Goal: Share content: Share content

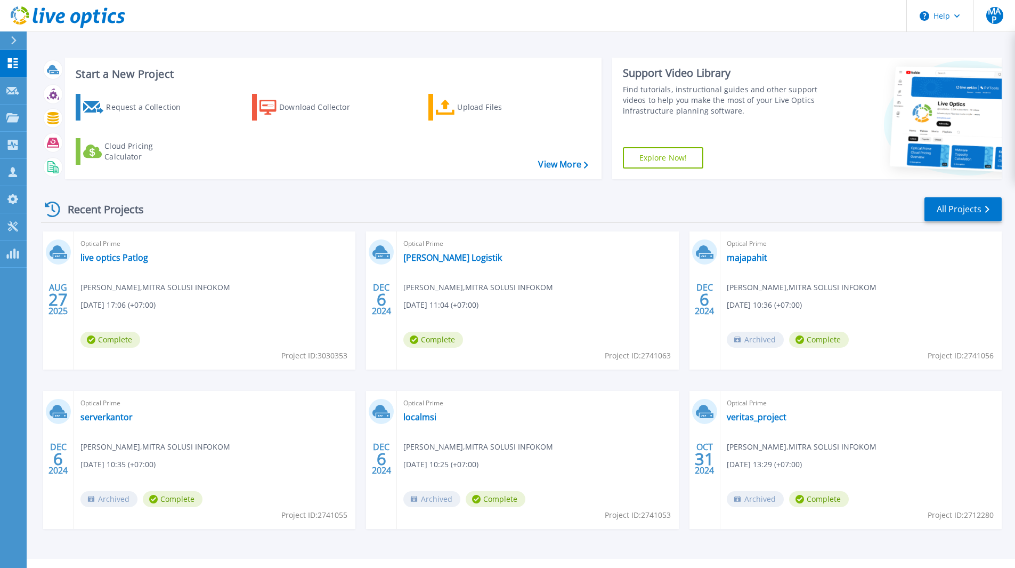
click at [14, 27] on icon at bounding box center [68, 17] width 115 height 22
click at [9, 45] on button at bounding box center [13, 40] width 27 height 19
click at [128, 259] on link "live optics Patlog" at bounding box center [114, 257] width 68 height 11
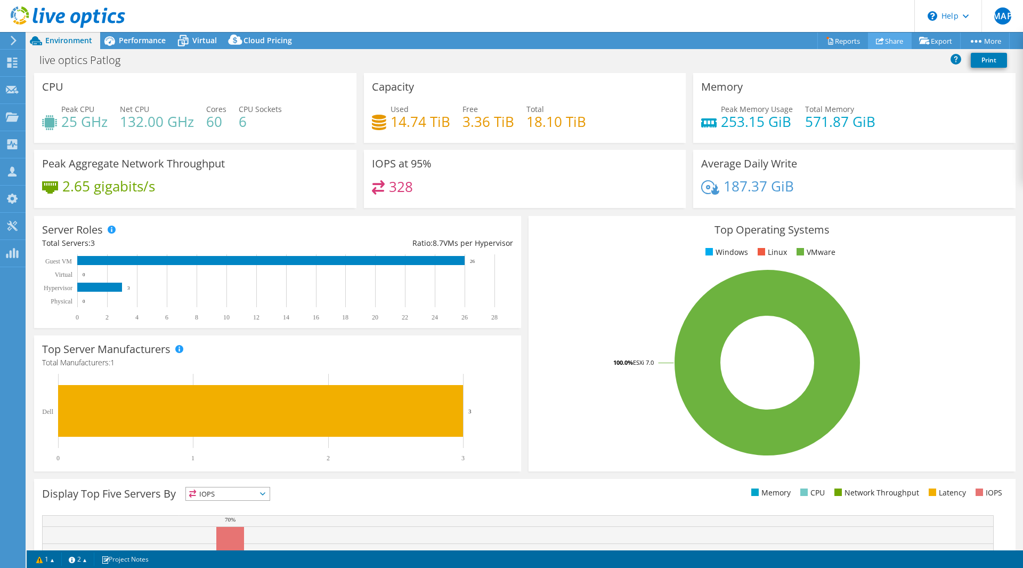
click at [896, 40] on link "Share" at bounding box center [890, 41] width 44 height 17
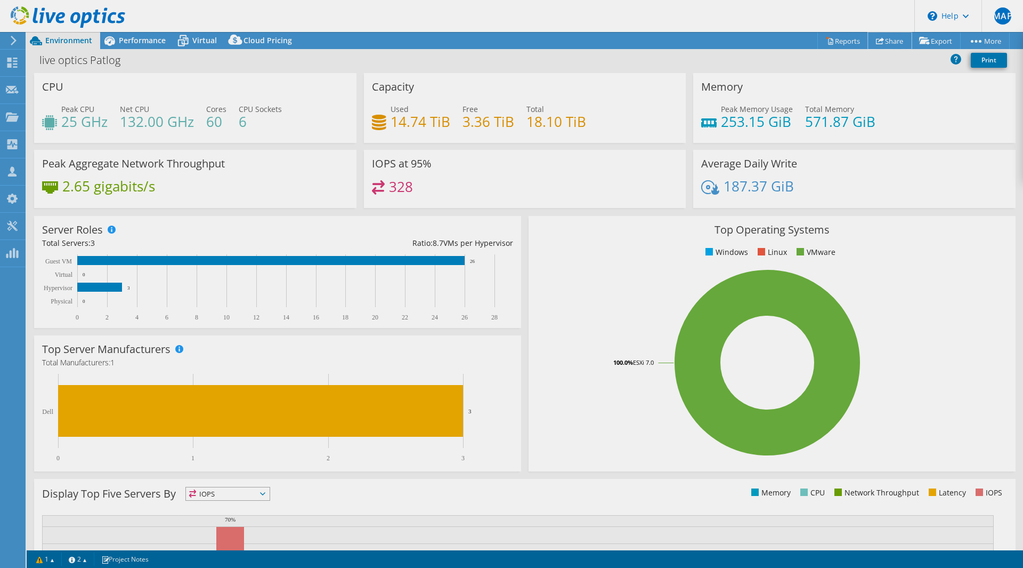
select select "USD"
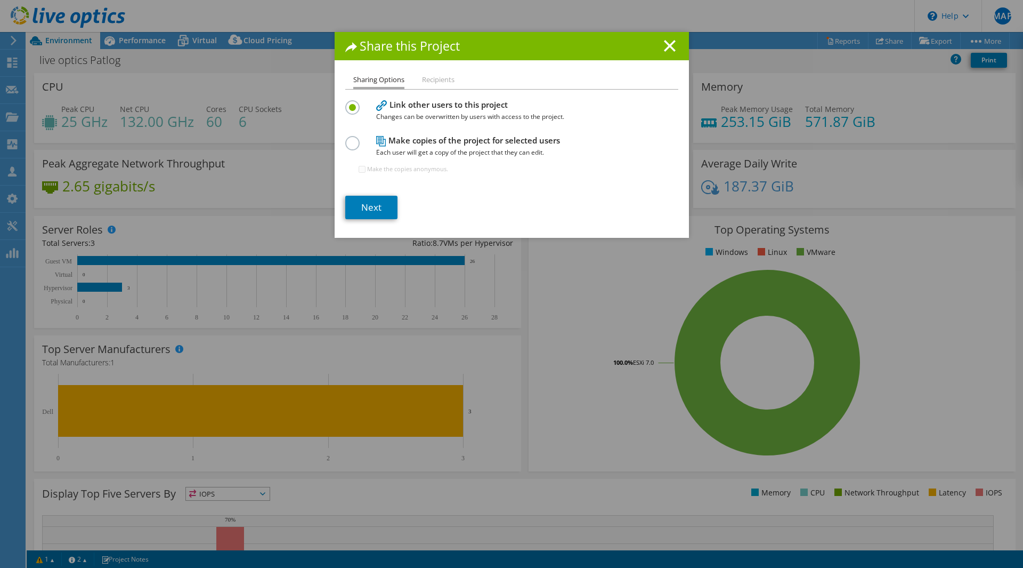
click at [429, 82] on li "Recipients" at bounding box center [438, 80] width 33 height 13
click at [354, 139] on label at bounding box center [354, 137] width 19 height 3
click at [0, 0] on input "radio" at bounding box center [0, 0] width 0 height 0
click at [363, 204] on link "Next" at bounding box center [371, 207] width 52 height 23
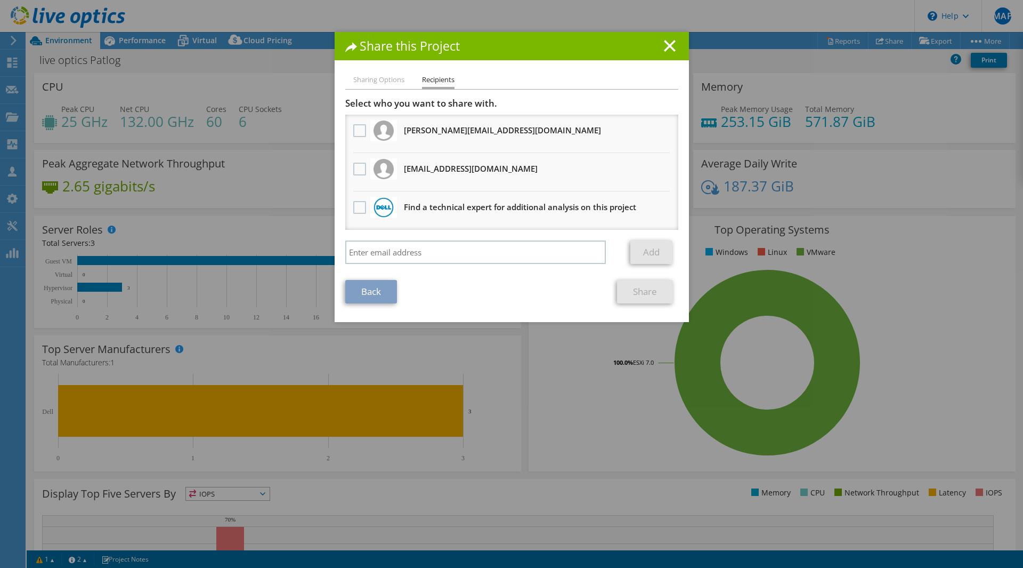
click at [372, 74] on li "Sharing Options" at bounding box center [378, 80] width 51 height 13
click at [664, 42] on icon at bounding box center [670, 46] width 12 height 12
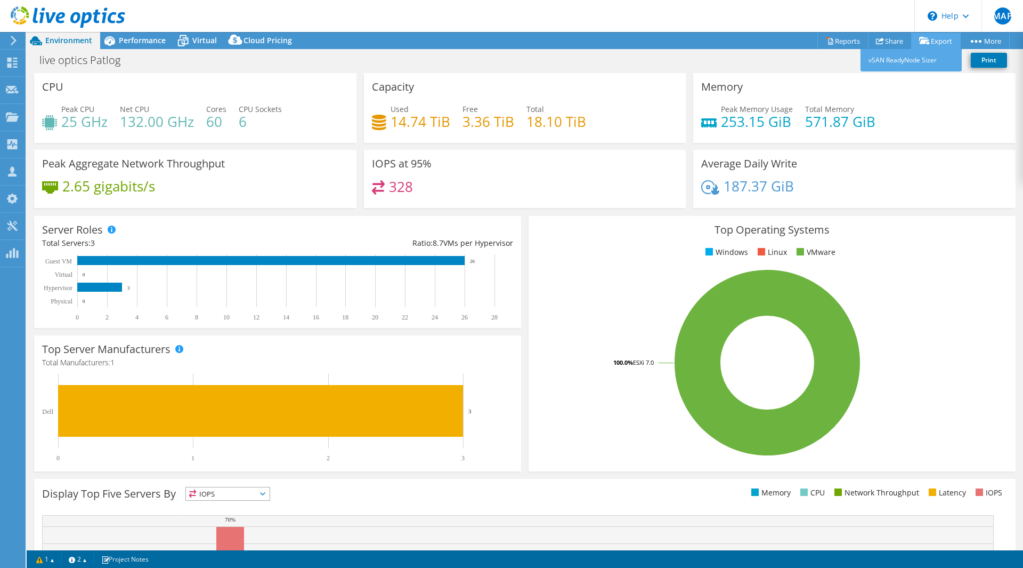
click at [925, 41] on icon at bounding box center [924, 41] width 11 height 8
click at [912, 56] on link "vSAN ReadyNode Sizer" at bounding box center [911, 60] width 101 height 22
click at [889, 41] on link "Share" at bounding box center [890, 41] width 44 height 17
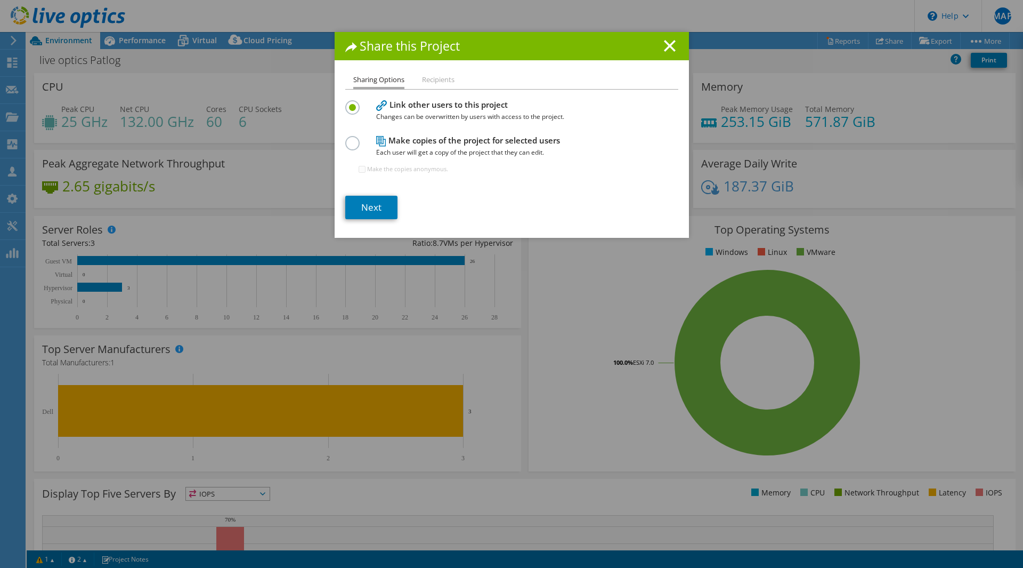
click at [666, 42] on icon at bounding box center [670, 46] width 12 height 12
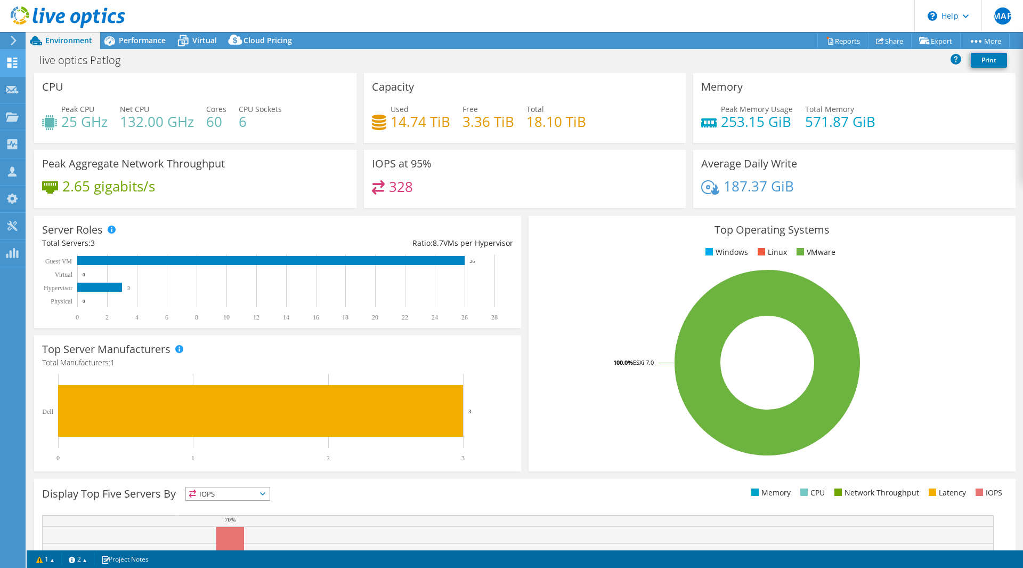
drag, startPoint x: 14, startPoint y: 38, endPoint x: 15, endPoint y: 58, distance: 19.7
click at [14, 38] on icon at bounding box center [14, 41] width 8 height 10
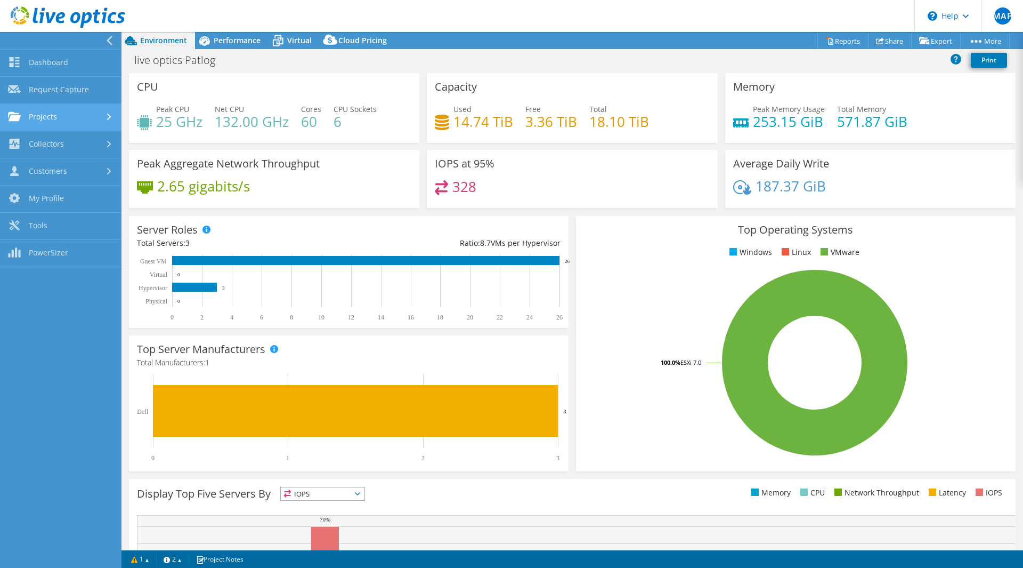
click at [71, 123] on link "Projects" at bounding box center [61, 117] width 122 height 27
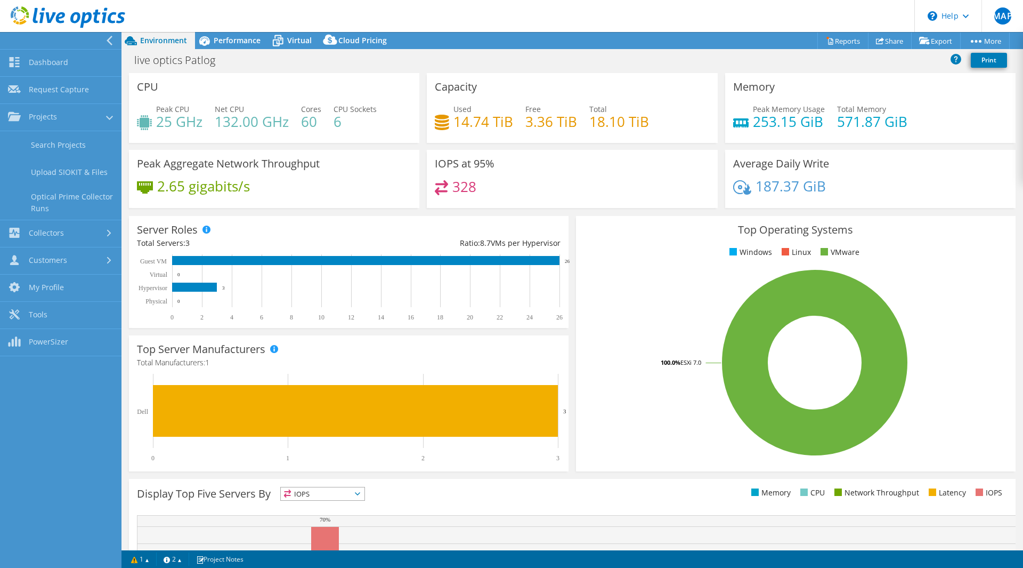
click at [494, 136] on div "Used 14.74 TiB Free 3.36 TiB Total 18.10 TiB" at bounding box center [572, 120] width 274 height 35
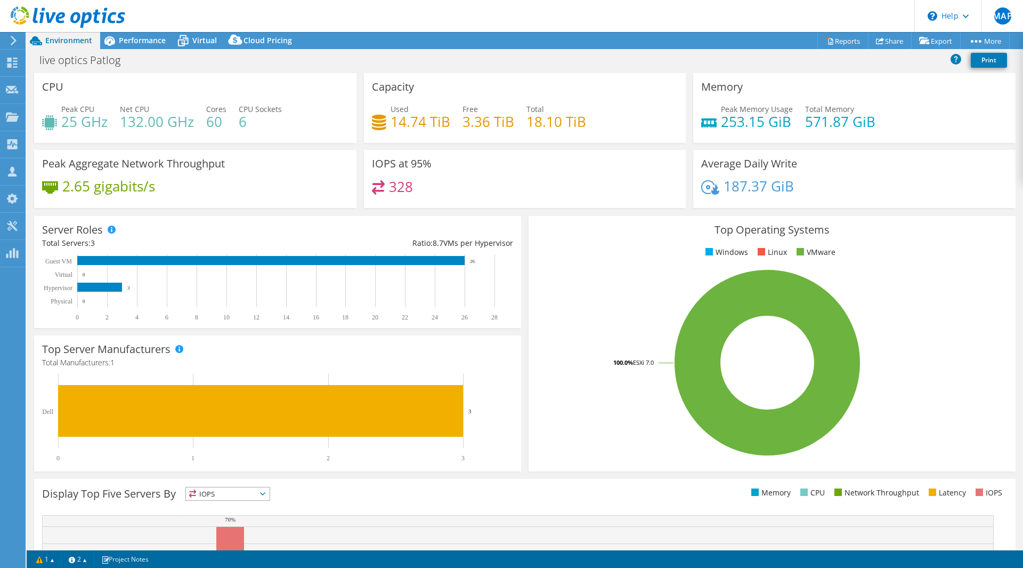
click at [14, 41] on use at bounding box center [14, 41] width 6 height 10
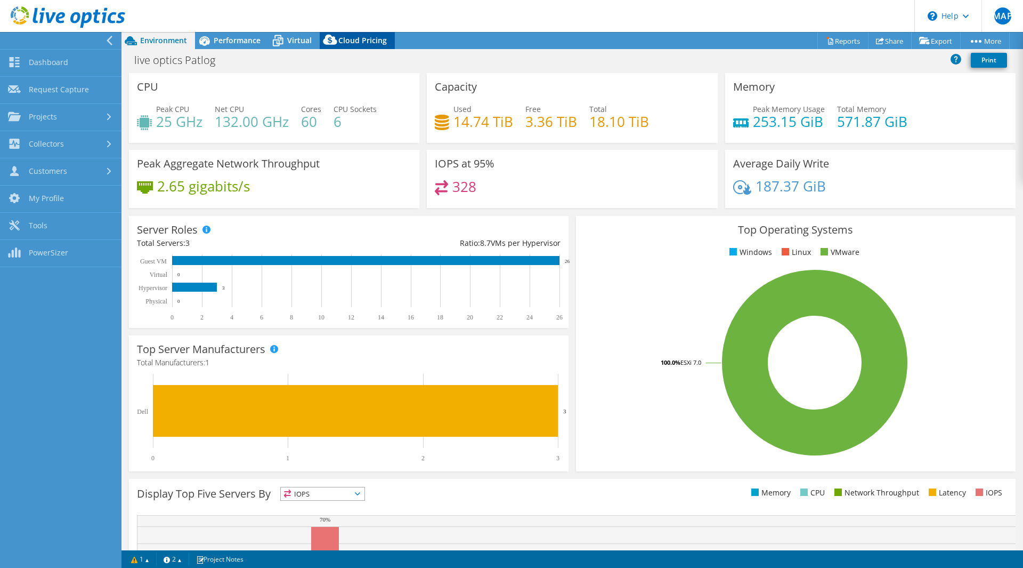
drag, startPoint x: 236, startPoint y: 44, endPoint x: 270, endPoint y: 42, distance: 33.6
click at [236, 44] on span "Performance" at bounding box center [237, 40] width 47 height 10
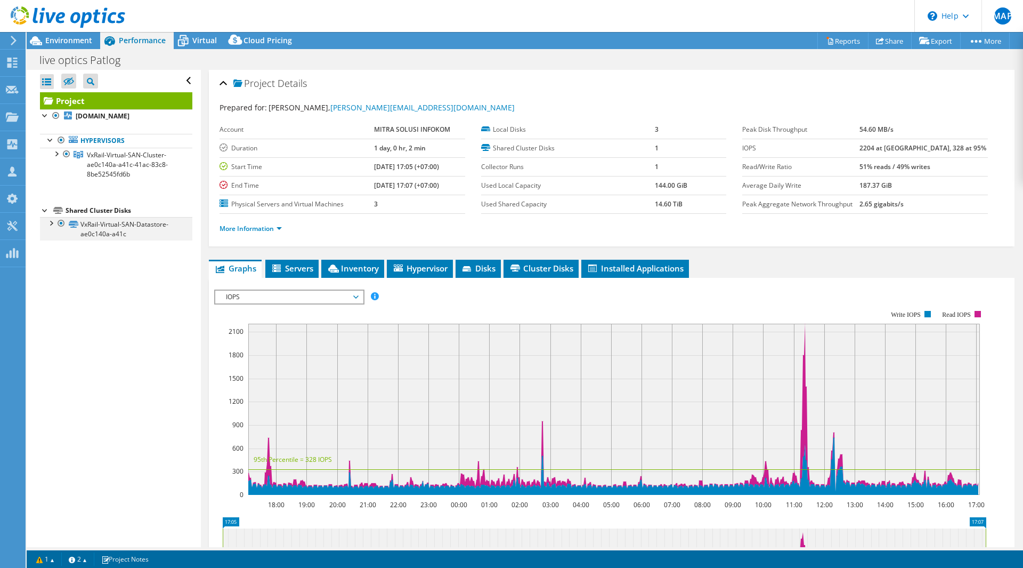
click at [48, 223] on div at bounding box center [50, 222] width 11 height 11
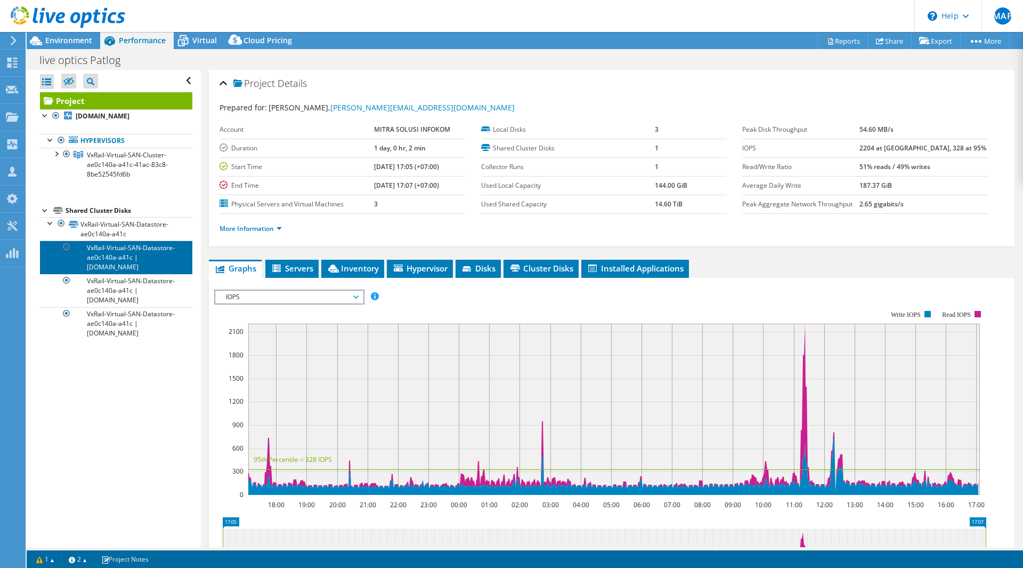
click at [117, 246] on link "VxRail-Virtual-SAN-Datastore-ae0c140a-a41c | [DOMAIN_NAME]" at bounding box center [116, 256] width 152 height 33
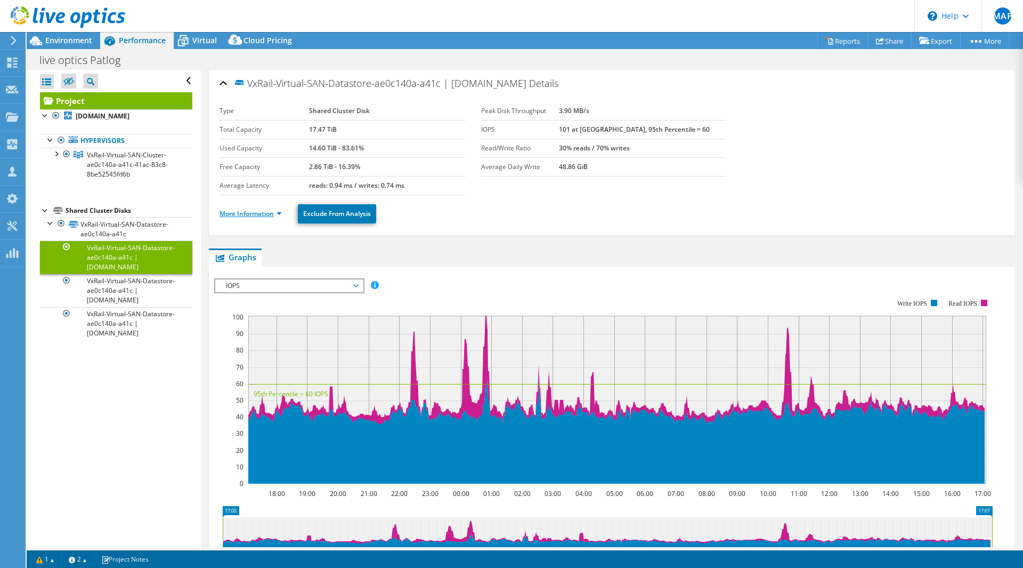
click at [256, 213] on link "More Information" at bounding box center [251, 213] width 62 height 9
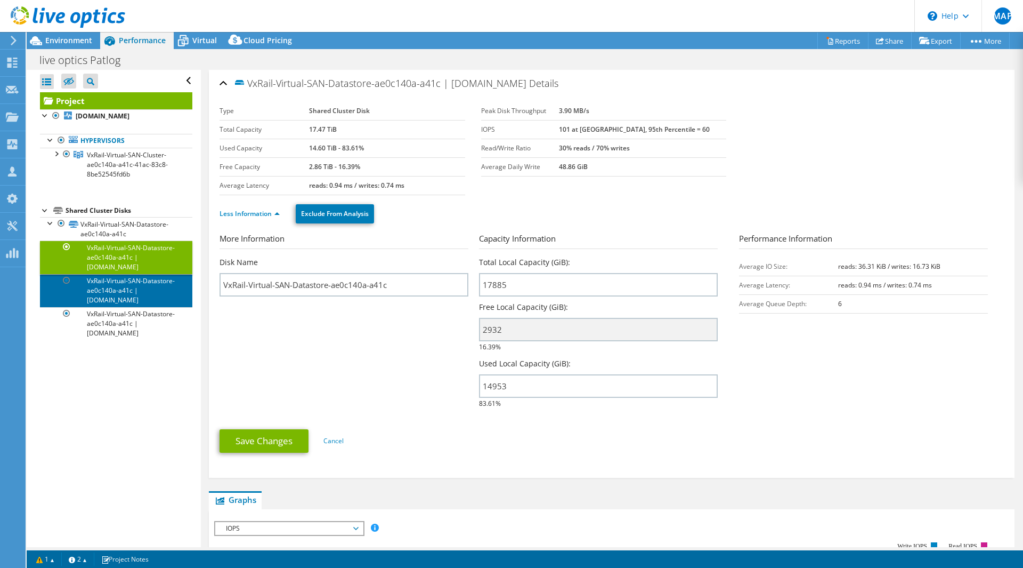
click at [138, 290] on link "VxRail-Virtual-SAN-Datastore-ae0c140a-a41c | [DOMAIN_NAME]" at bounding box center [116, 290] width 152 height 33
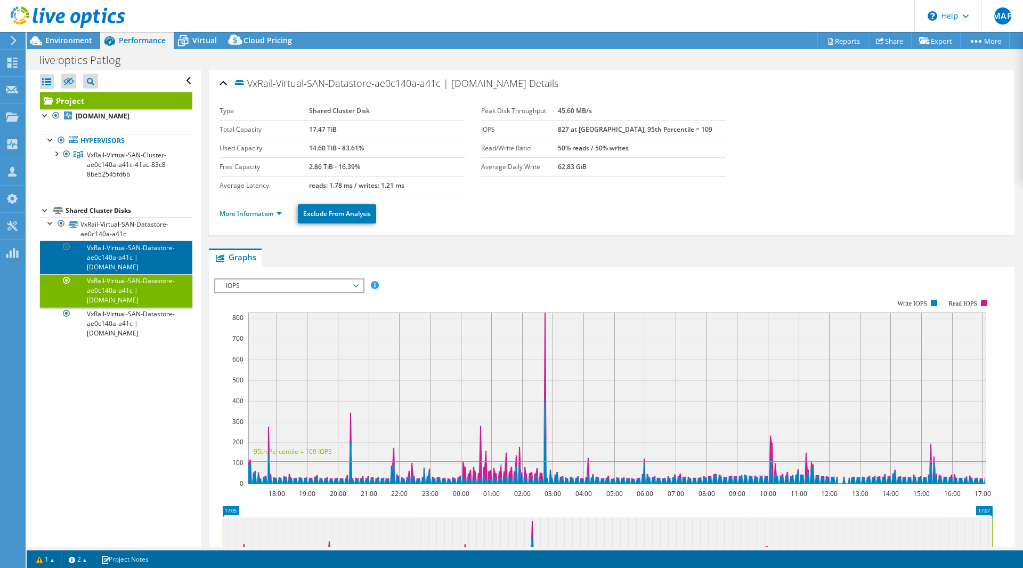
click at [125, 254] on link "VxRail-Virtual-SAN-Datastore-ae0c140a-a41c | [DOMAIN_NAME]" at bounding box center [116, 256] width 152 height 33
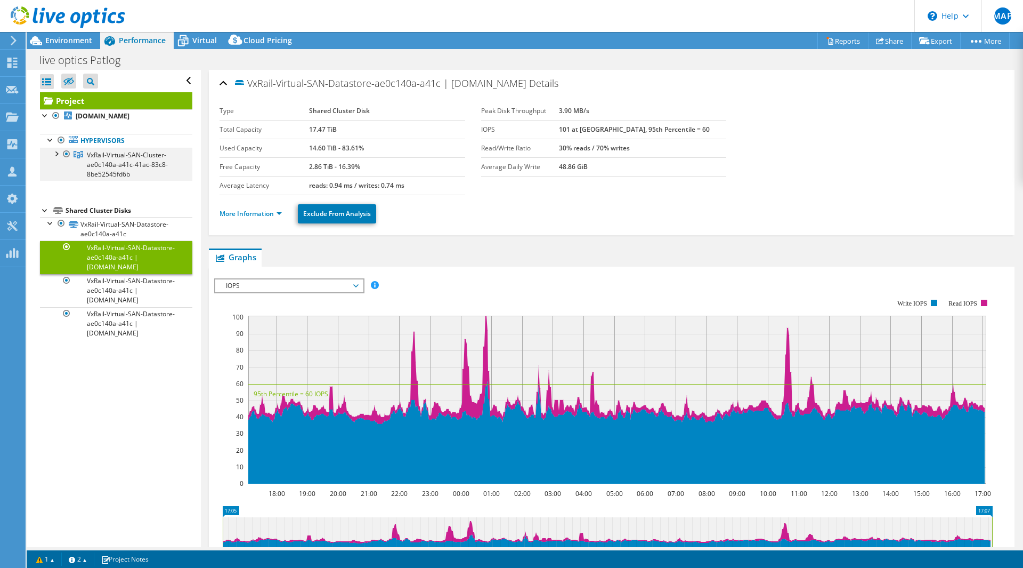
click at [56, 155] on div at bounding box center [56, 153] width 11 height 11
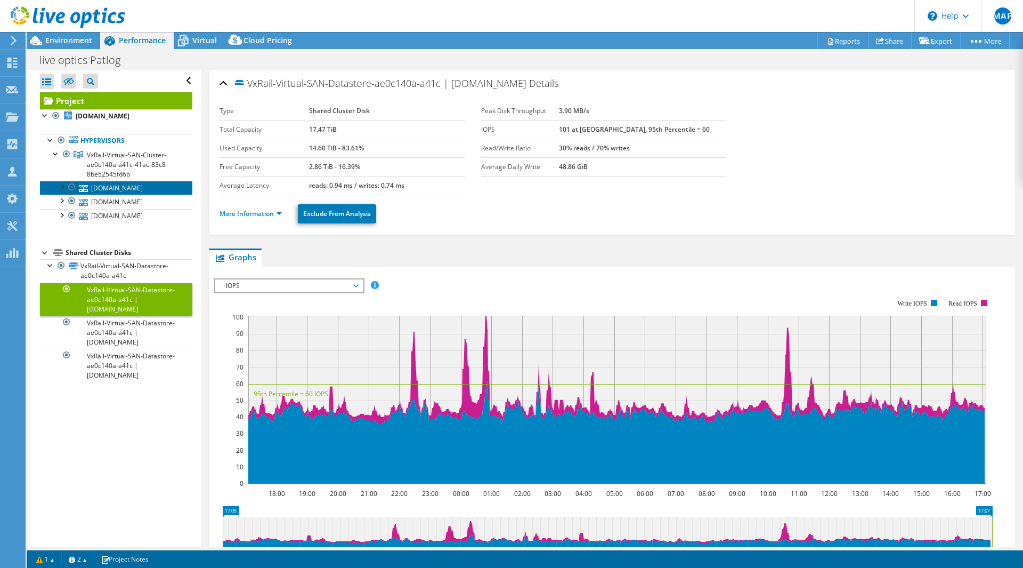
click at [119, 186] on link "[DOMAIN_NAME]" at bounding box center [116, 188] width 152 height 14
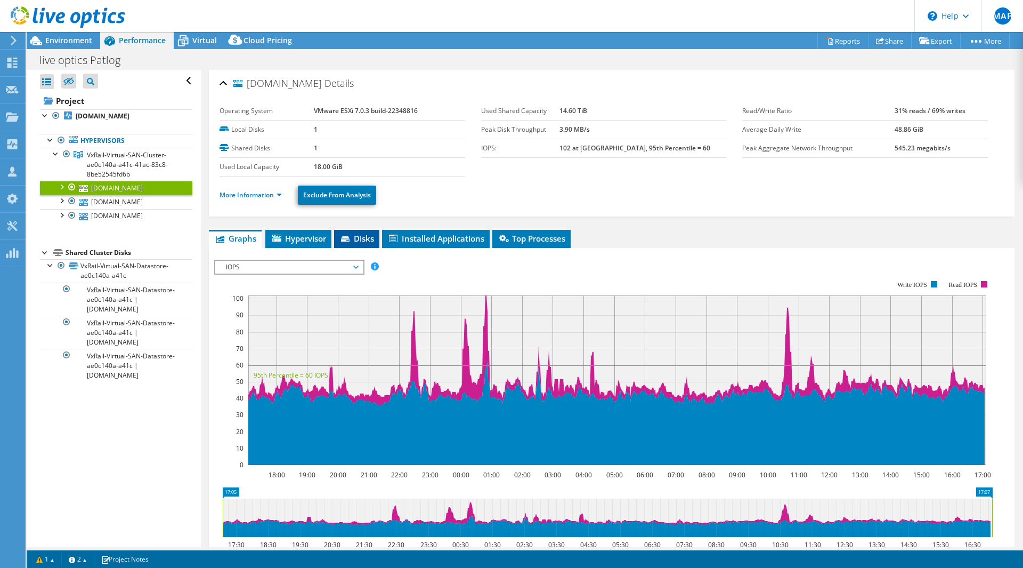
click at [360, 247] on li "Disks" at bounding box center [356, 239] width 45 height 18
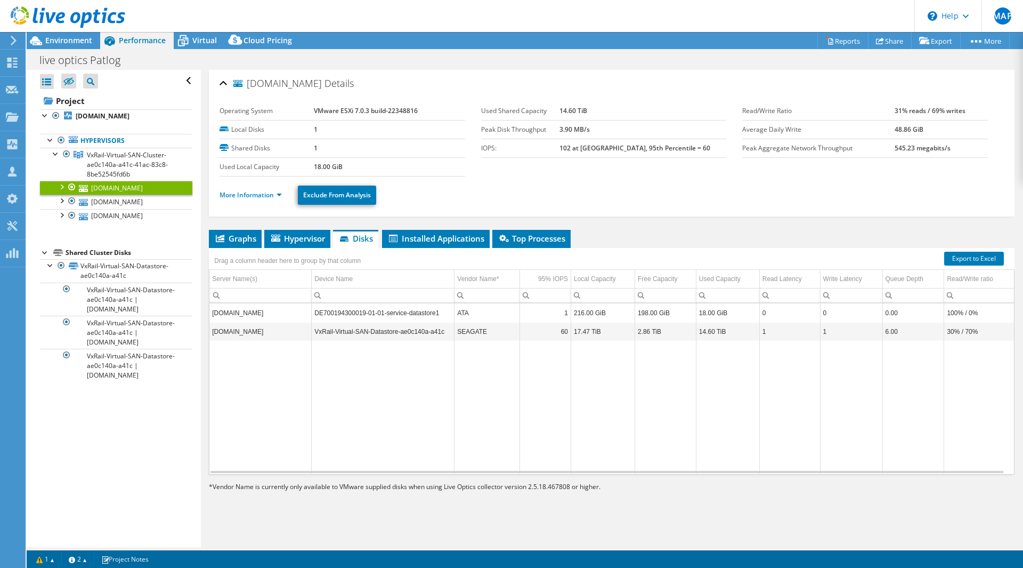
click at [58, 188] on div at bounding box center [61, 186] width 11 height 11
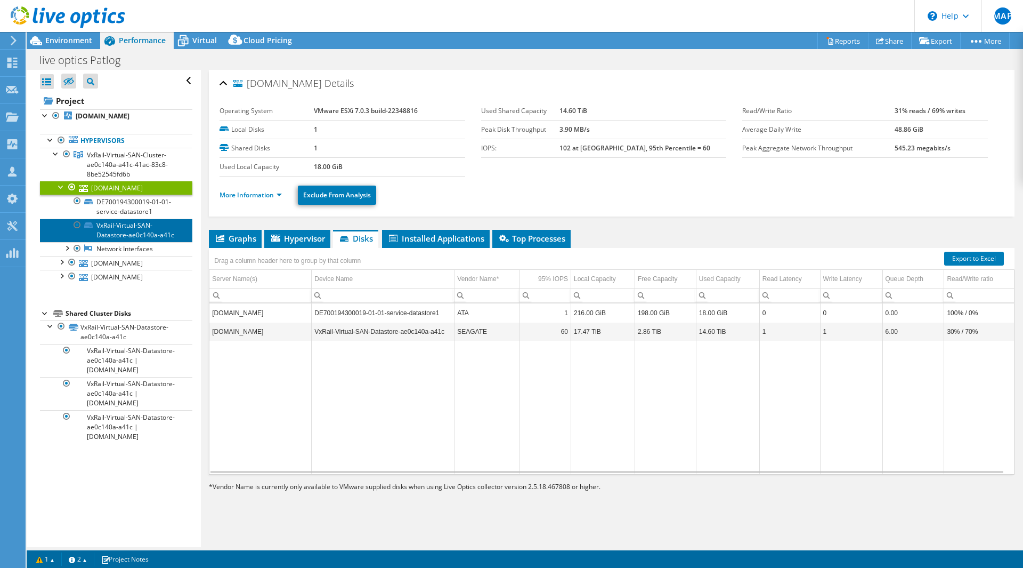
click at [142, 233] on link "VxRail-Virtual-SAN-Datastore-ae0c140a-a41c" at bounding box center [116, 230] width 152 height 23
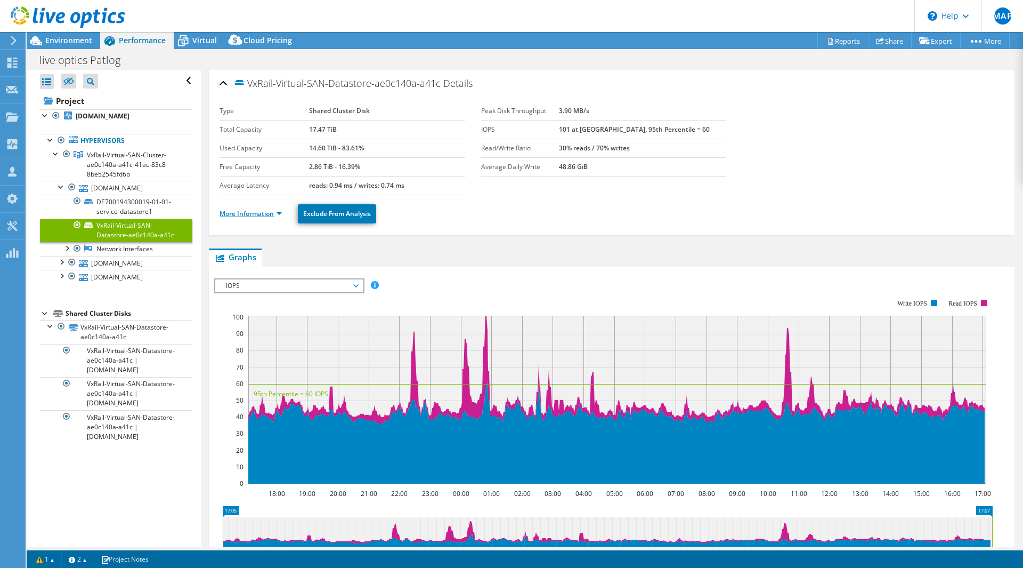
click at [258, 214] on link "More Information" at bounding box center [251, 213] width 62 height 9
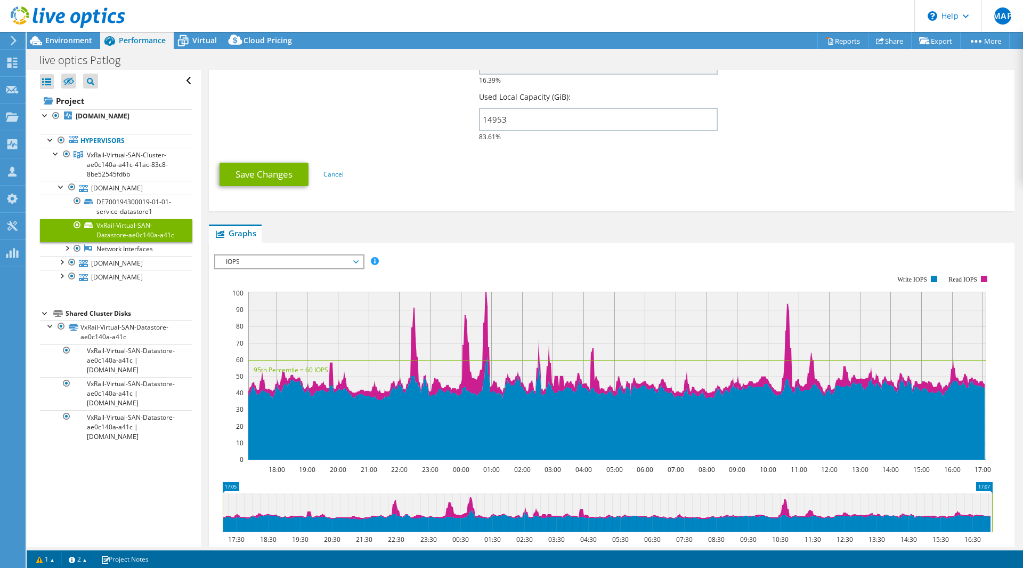
scroll to position [411, 0]
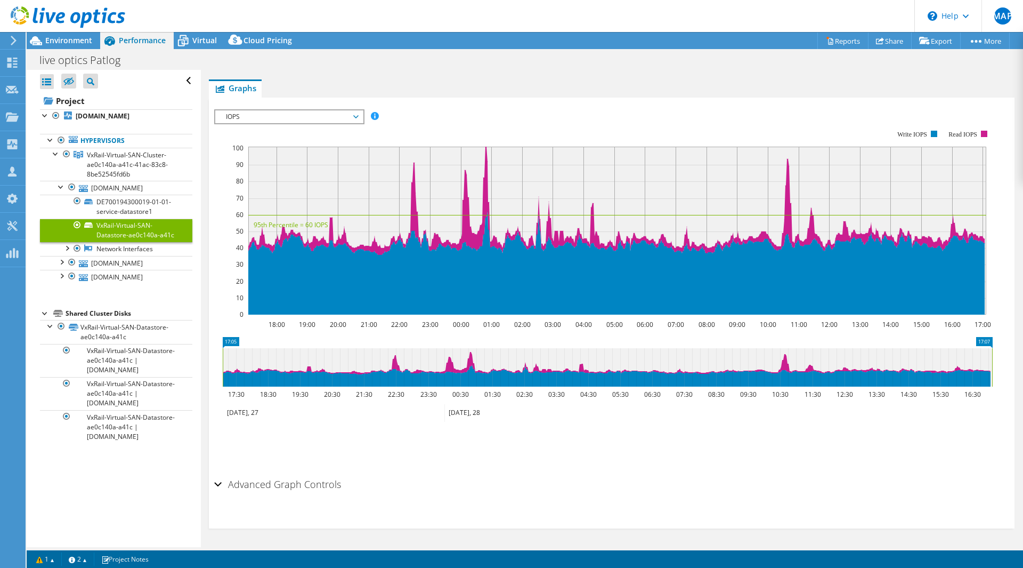
click at [315, 483] on h2 "Advanced Graph Controls" at bounding box center [277, 483] width 127 height 21
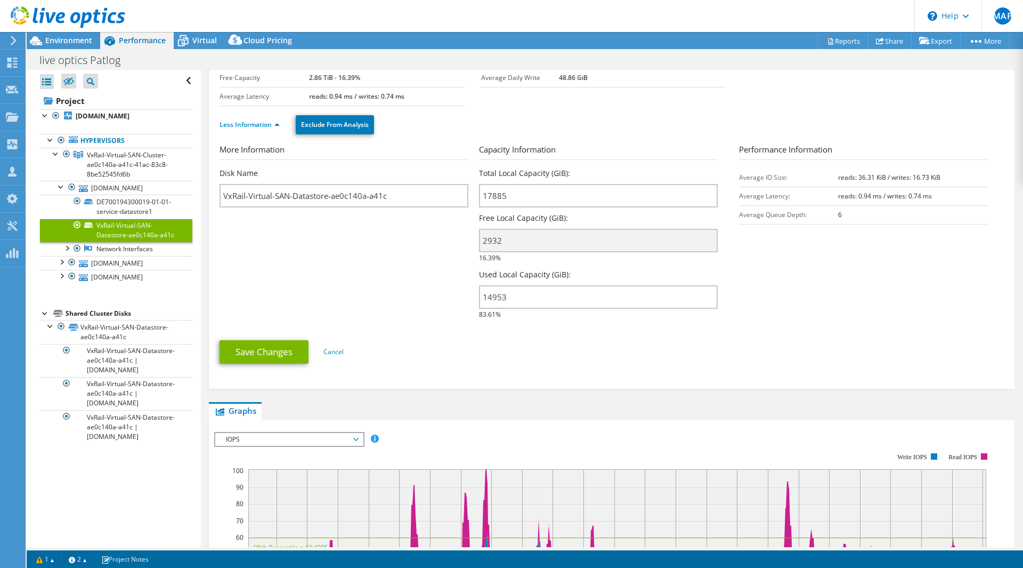
scroll to position [0, 0]
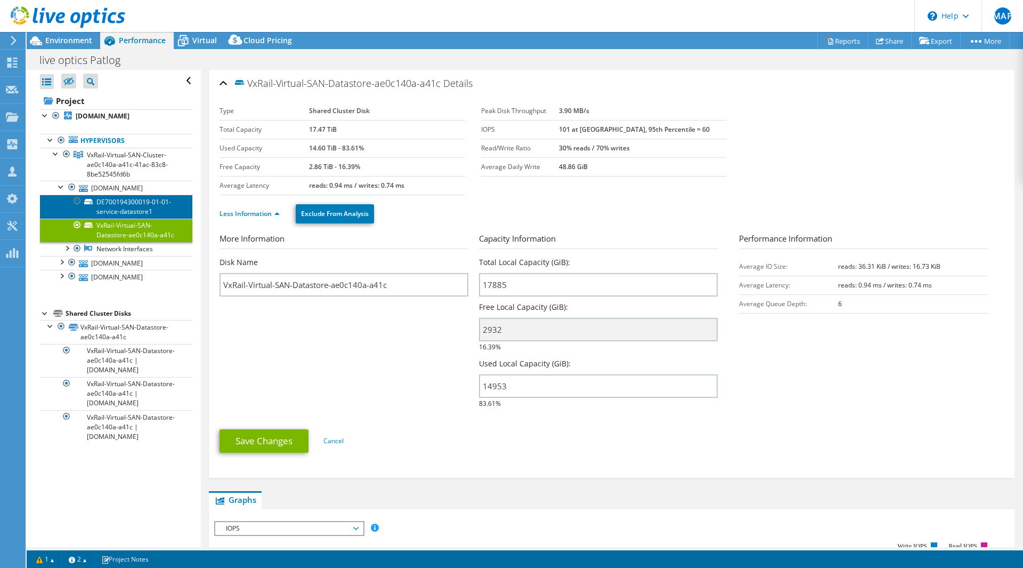
click at [115, 201] on link "DE700194300019-01-01-service-datastore1" at bounding box center [116, 206] width 152 height 23
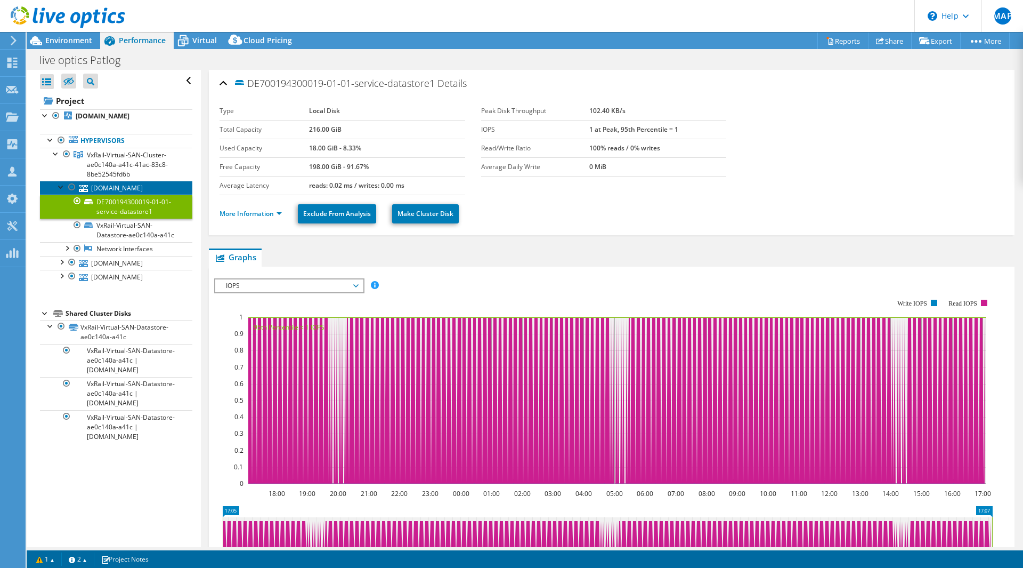
click at [111, 181] on link "[DOMAIN_NAME]" at bounding box center [116, 188] width 152 height 14
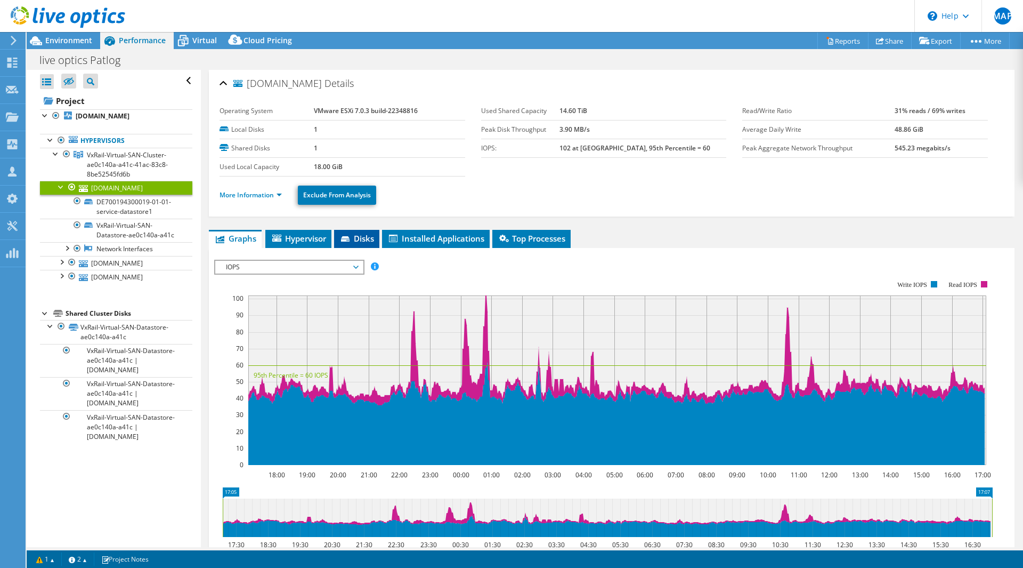
click at [348, 236] on icon at bounding box center [345, 238] width 9 height 5
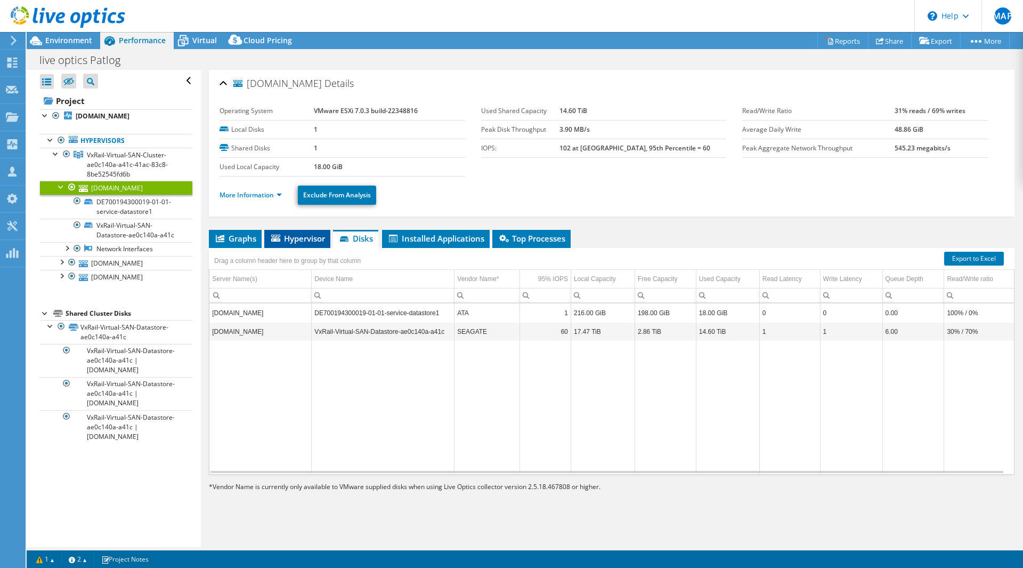
click at [308, 236] on span "Hypervisor" at bounding box center [297, 238] width 55 height 11
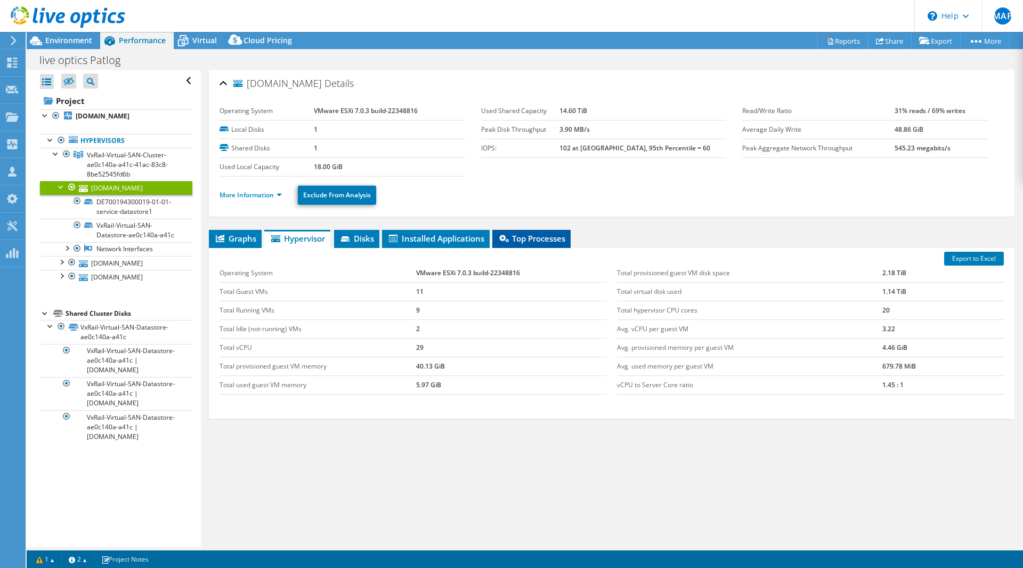
click at [529, 236] on span "Top Processes" at bounding box center [532, 238] width 68 height 11
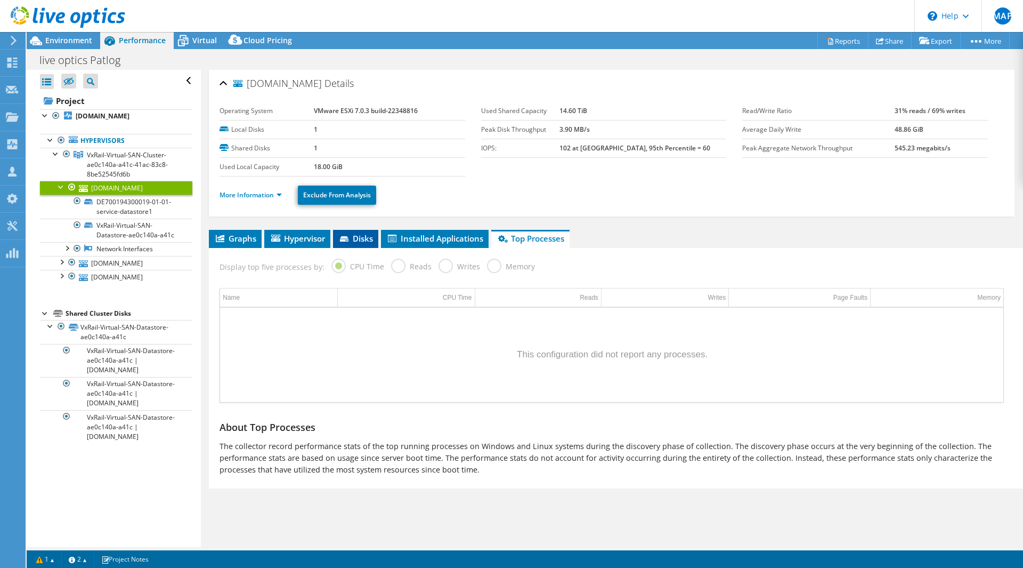
click at [355, 233] on span "Disks" at bounding box center [355, 238] width 35 height 11
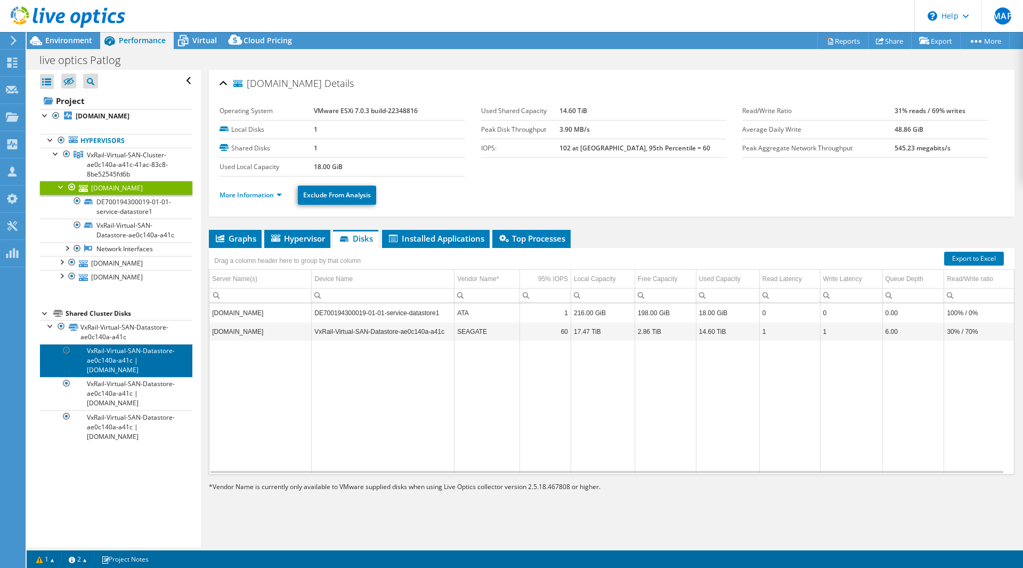
click at [132, 363] on link "VxRail-Virtual-SAN-Datastore-ae0c140a-a41c | [DOMAIN_NAME]" at bounding box center [116, 360] width 152 height 33
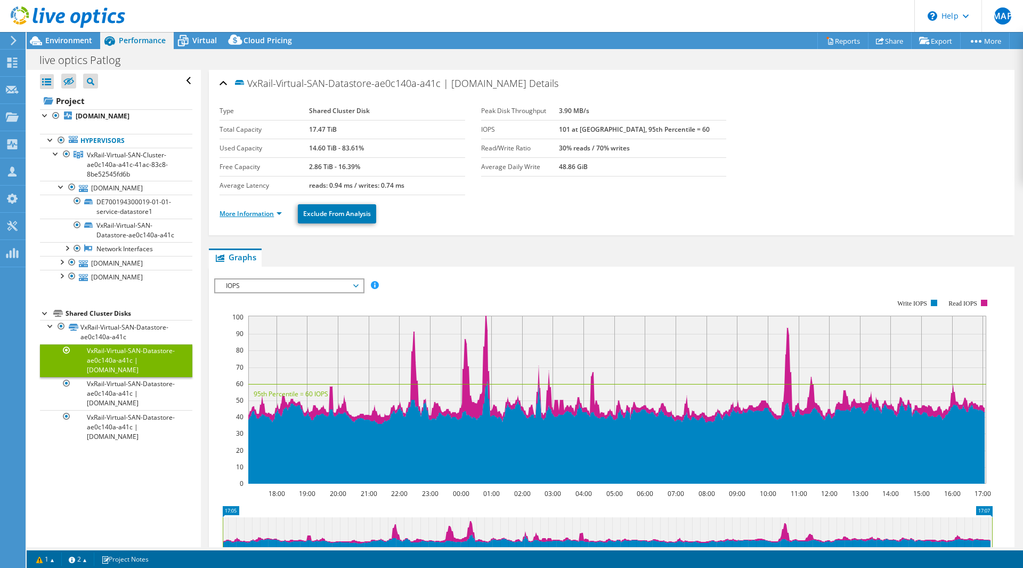
click at [246, 217] on link "More Information" at bounding box center [251, 213] width 62 height 9
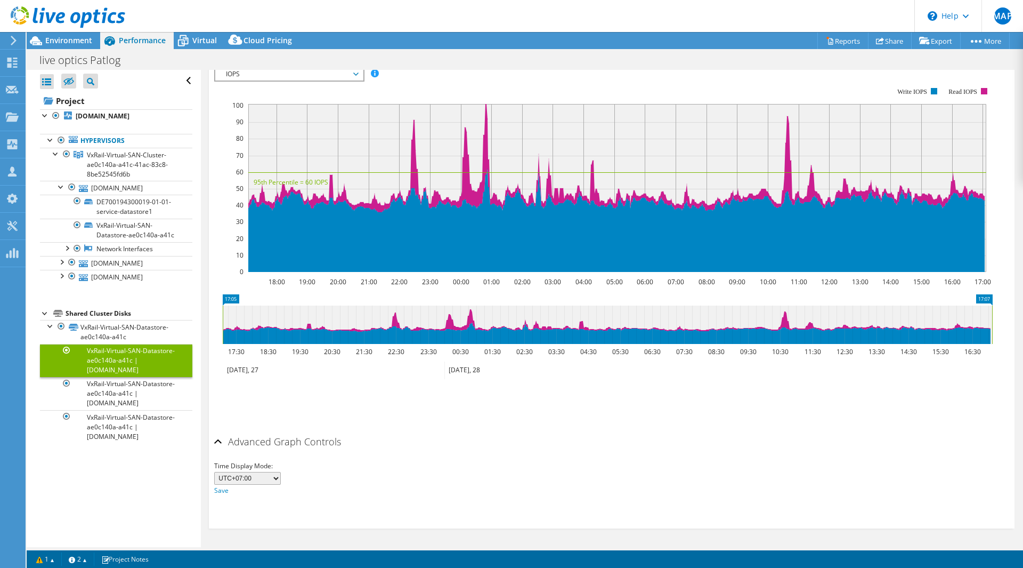
scroll to position [365, 0]
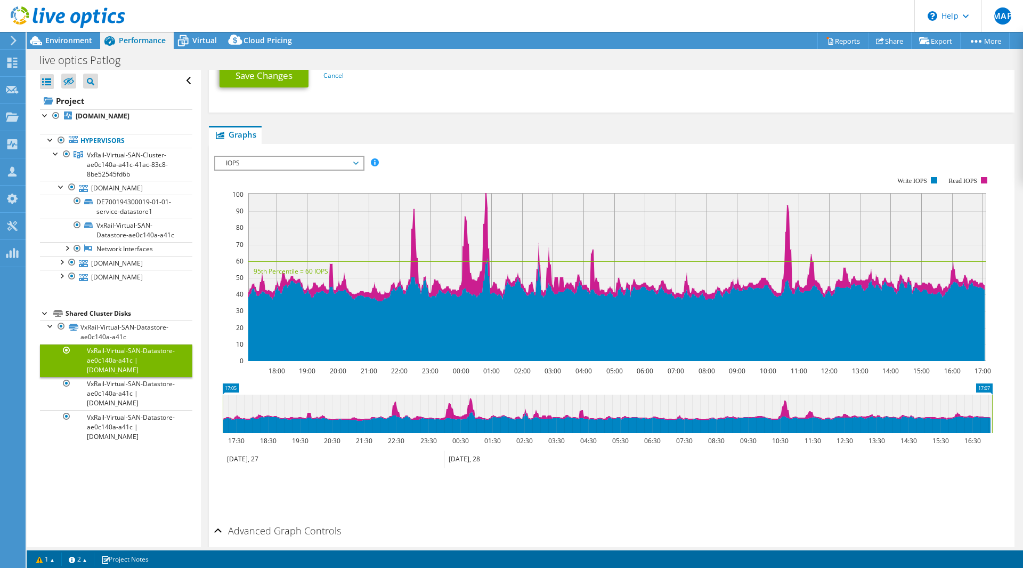
click at [266, 169] on div "IOPS IOPS Disk Throughput IO Size Latency Queue Depth CPU Percentage Memory Pag…" at bounding box center [289, 163] width 150 height 15
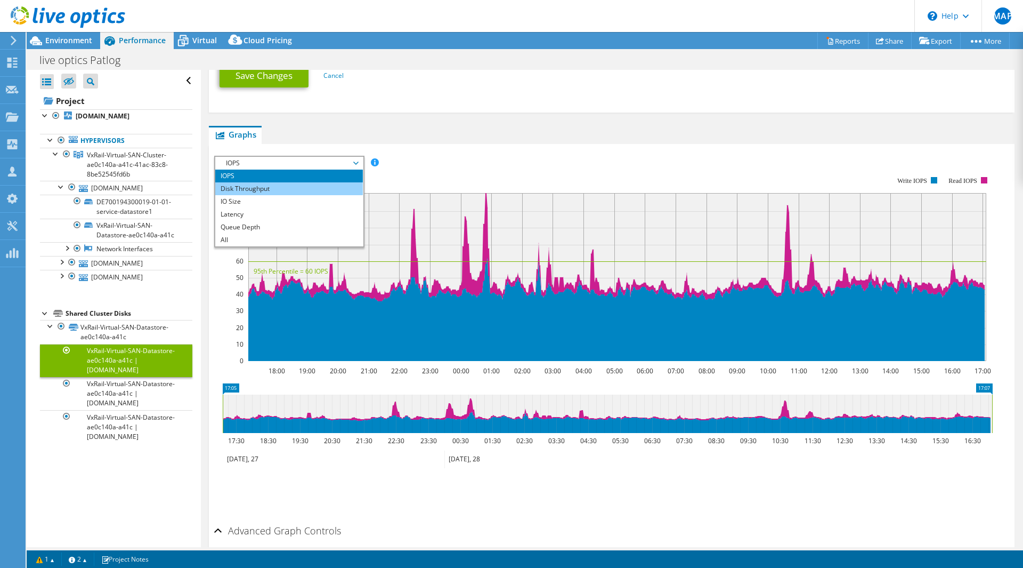
click at [256, 193] on li "Disk Throughput" at bounding box center [289, 188] width 148 height 13
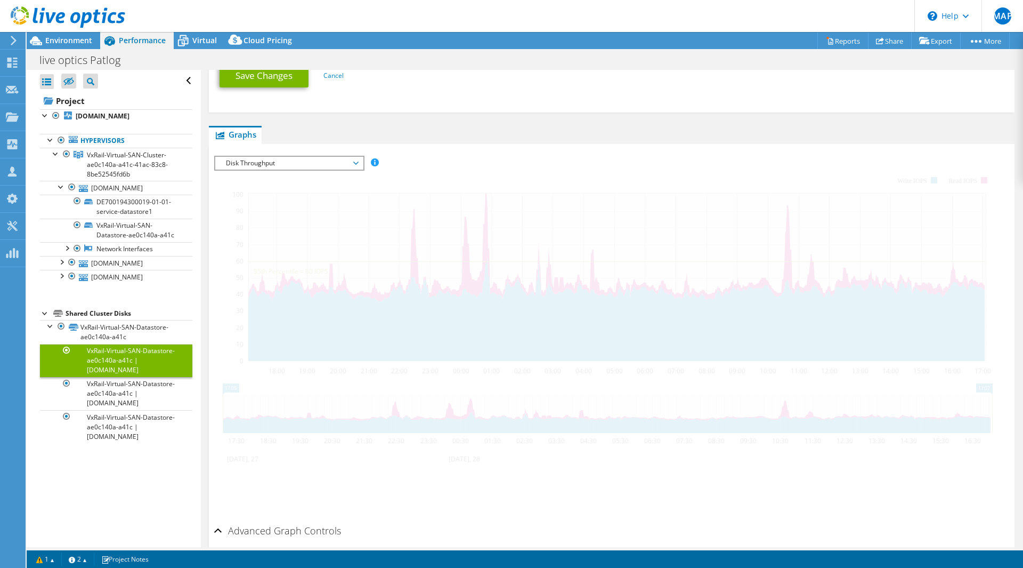
click at [570, 181] on div at bounding box center [611, 338] width 795 height 364
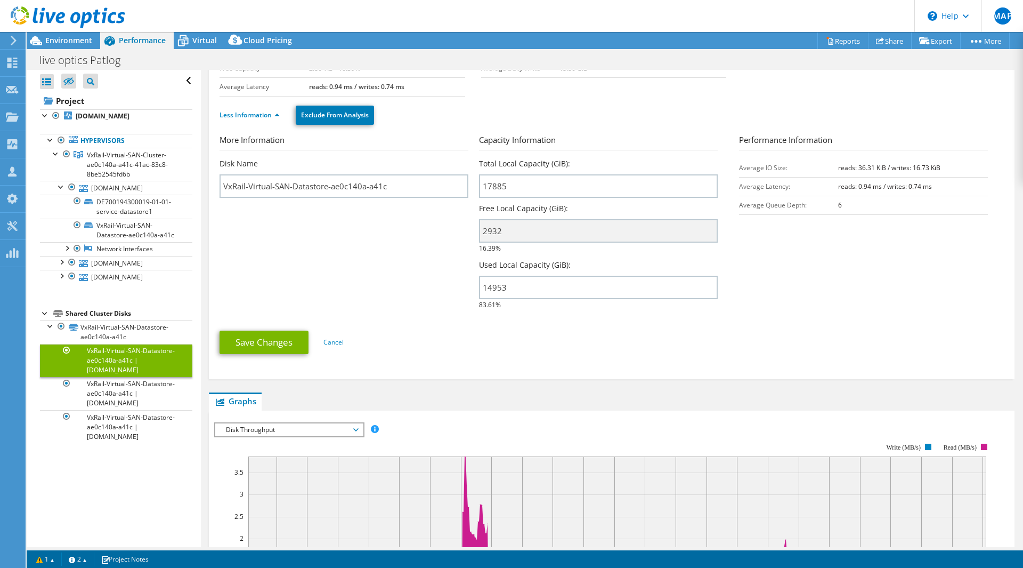
scroll to position [0, 0]
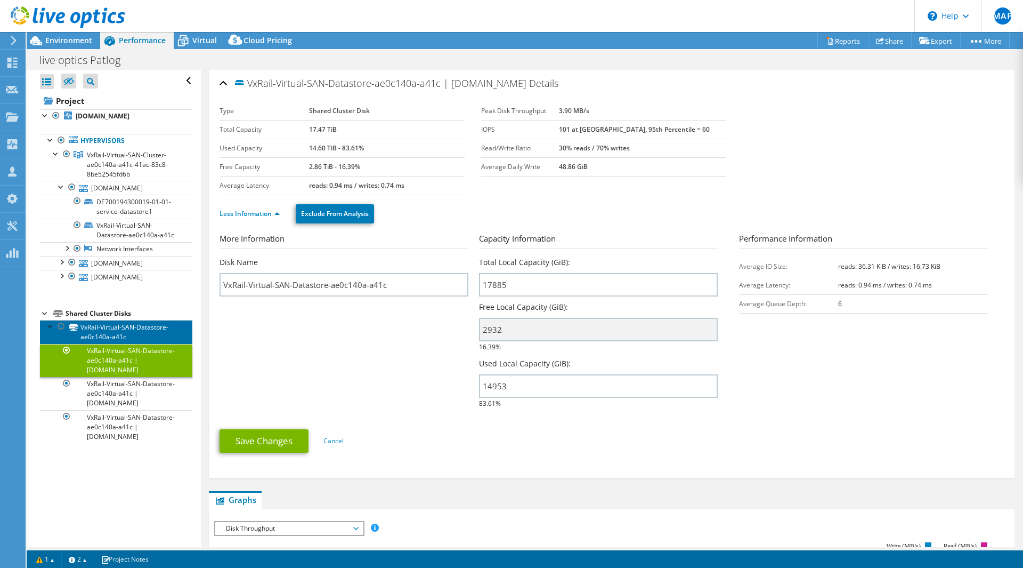
click at [125, 336] on link "VxRail-Virtual-SAN-Datastore-ae0c140a-a41c" at bounding box center [116, 331] width 152 height 23
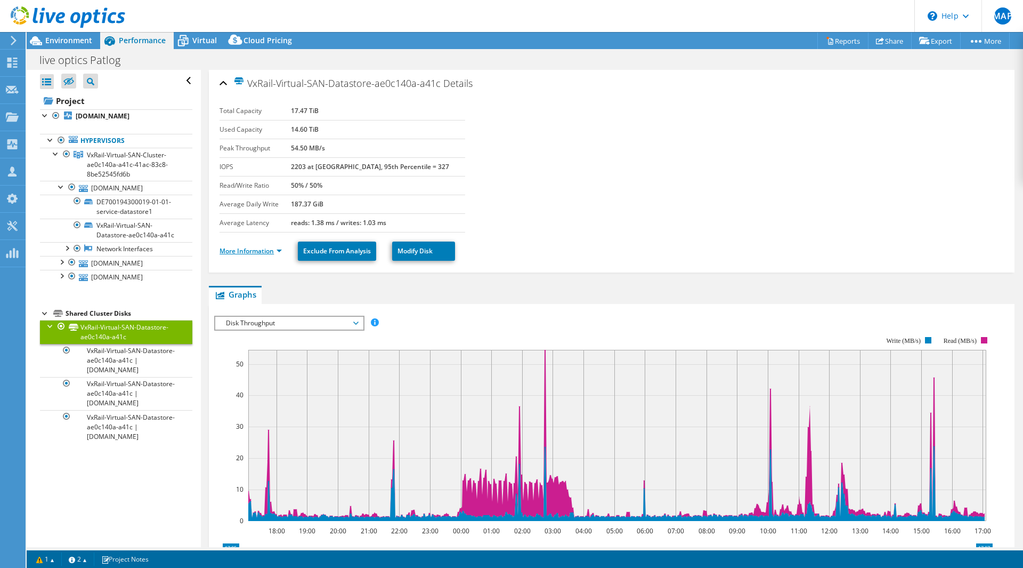
click at [264, 247] on link "More Information" at bounding box center [251, 250] width 62 height 9
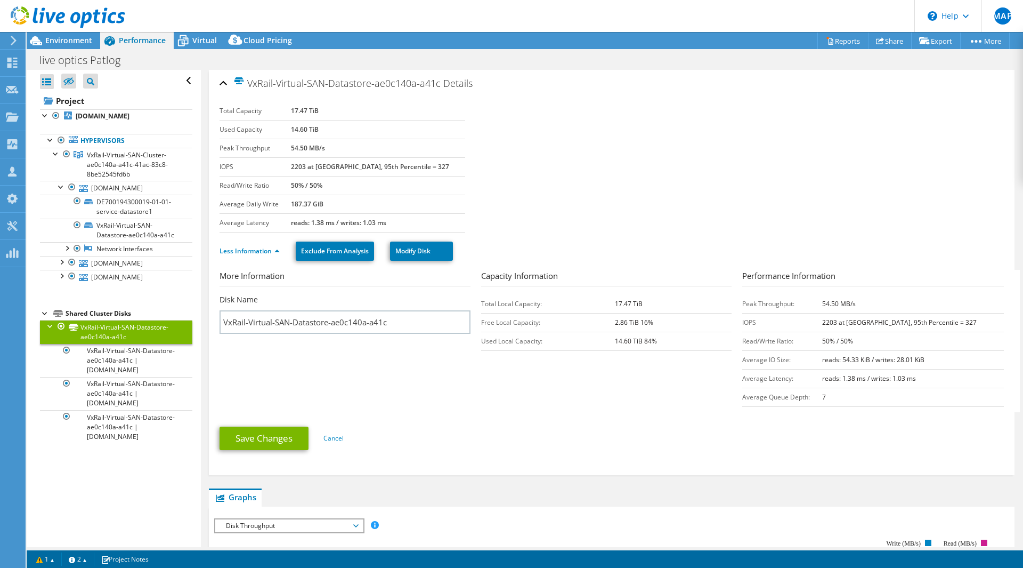
drag, startPoint x: 667, startPoint y: 173, endPoint x: 656, endPoint y: 173, distance: 11.2
click at [665, 173] on section "Total Capacity 17.47 TiB Used Capacity 14.60 TiB Peak Throughput 54.50 MB/s IOP…" at bounding box center [612, 167] width 784 height 131
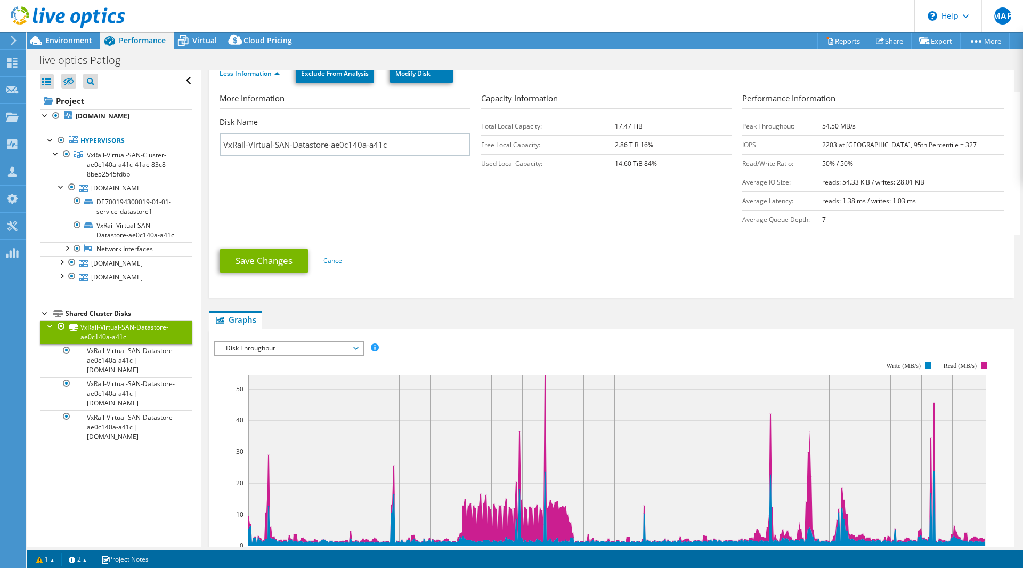
scroll to position [451, 0]
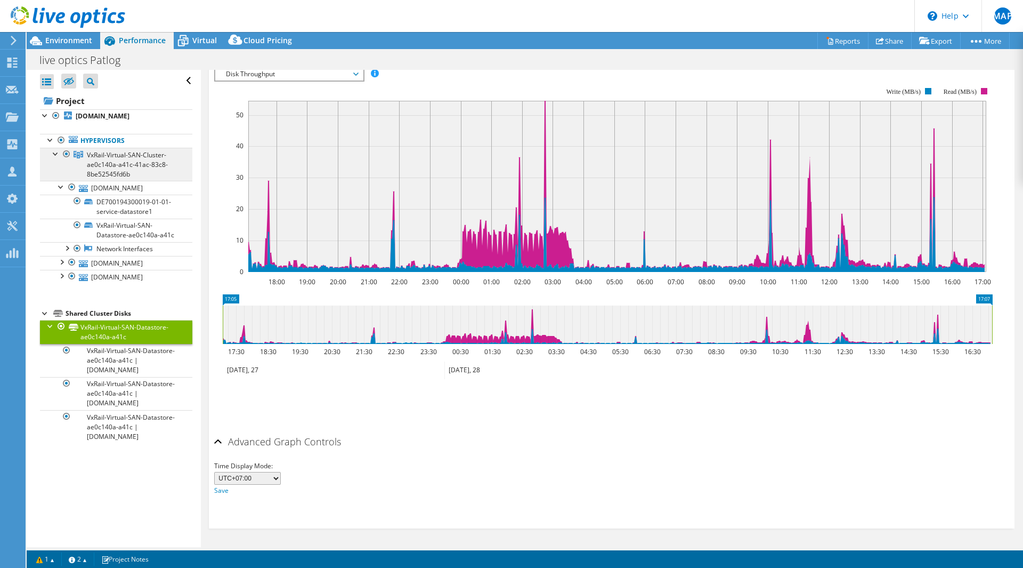
click at [107, 162] on span "VxRail-Virtual-SAN-Cluster-ae0c140a-a41c-41ac-83c8-8be52545fd6b" at bounding box center [127, 164] width 81 height 28
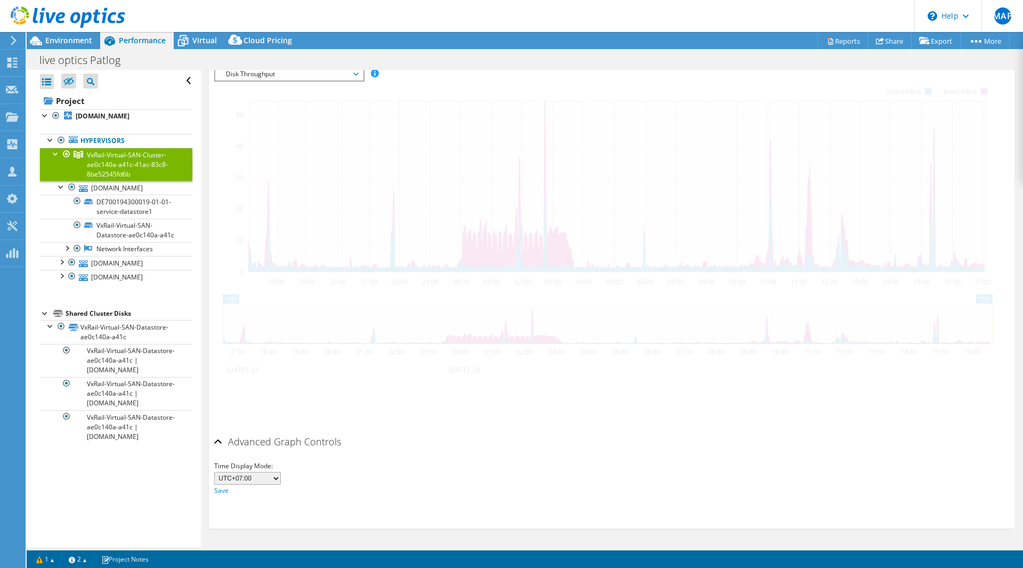
scroll to position [185, 0]
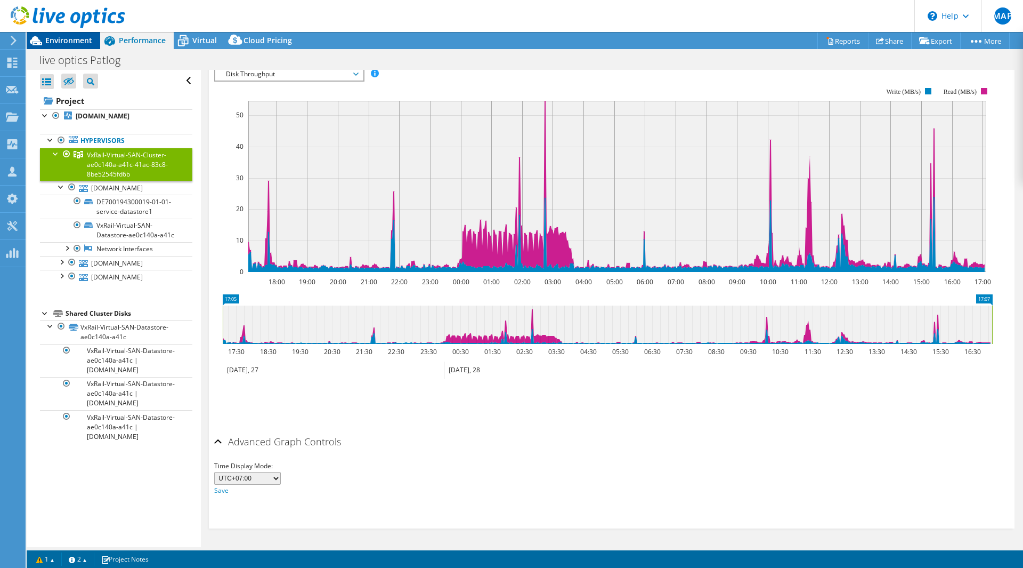
click at [56, 37] on span "Environment" at bounding box center [68, 40] width 47 height 10
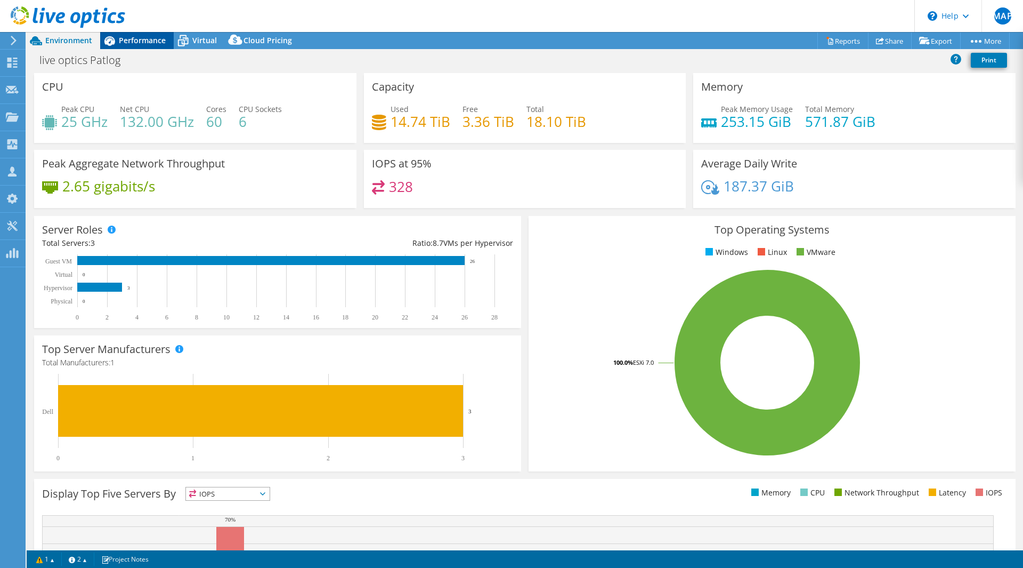
click at [124, 48] on div "Performance" at bounding box center [137, 40] width 74 height 17
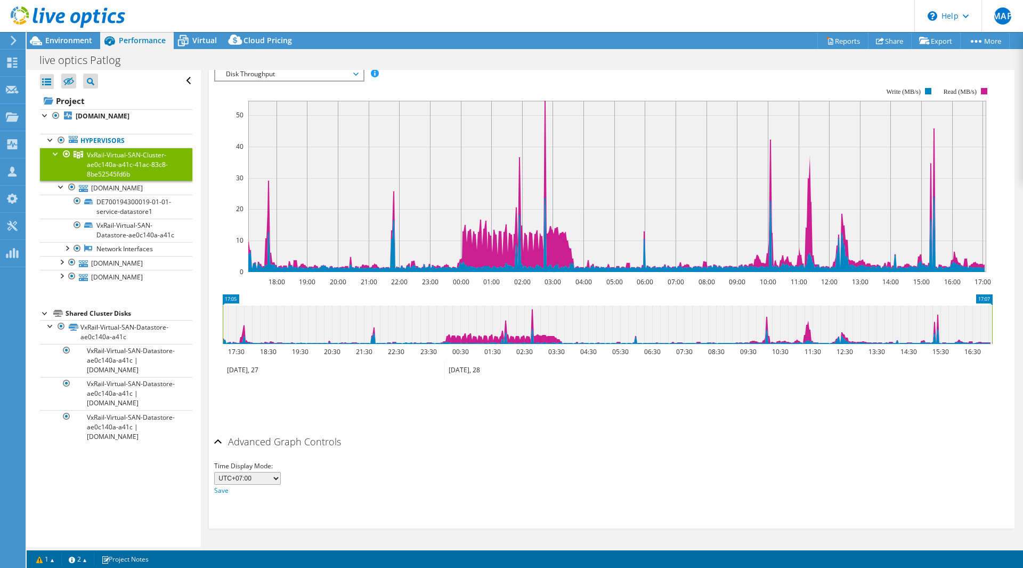
scroll to position [0, 0]
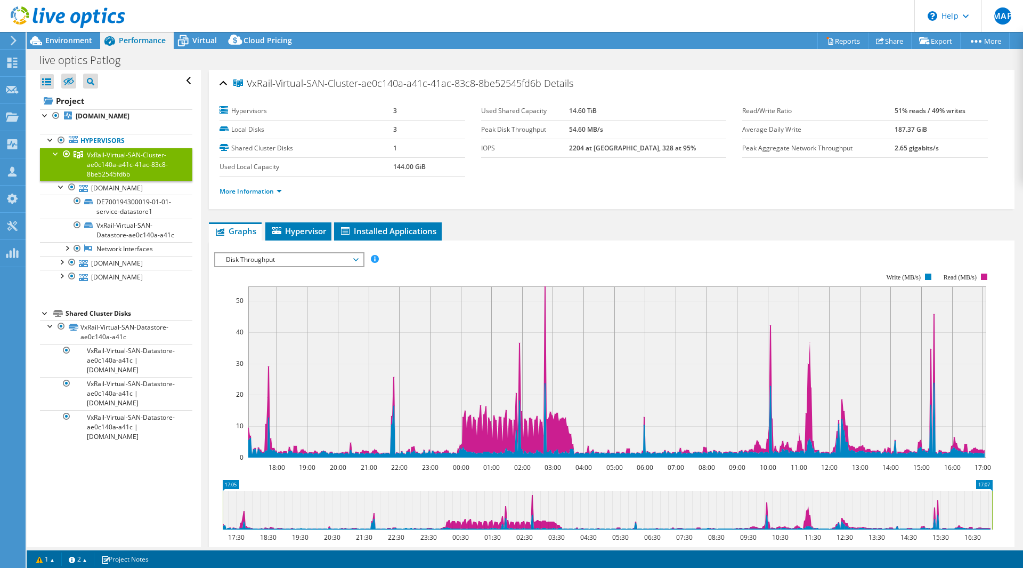
click at [249, 186] on li "More Information" at bounding box center [254, 191] width 69 height 12
click at [253, 191] on link "More Information" at bounding box center [251, 191] width 62 height 9
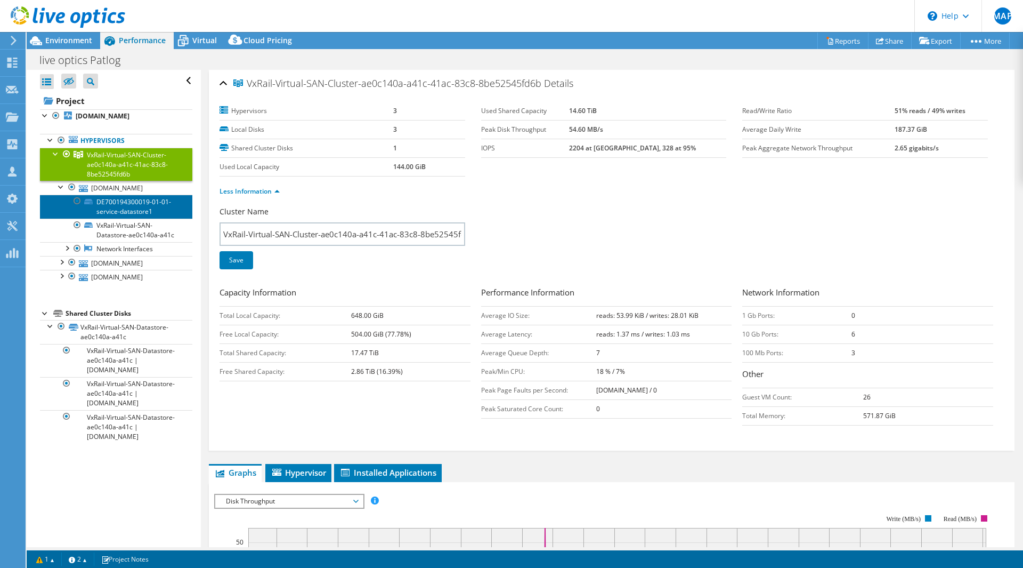
click at [124, 205] on link "DE700194300019-01-01-service-datastore1" at bounding box center [116, 206] width 152 height 23
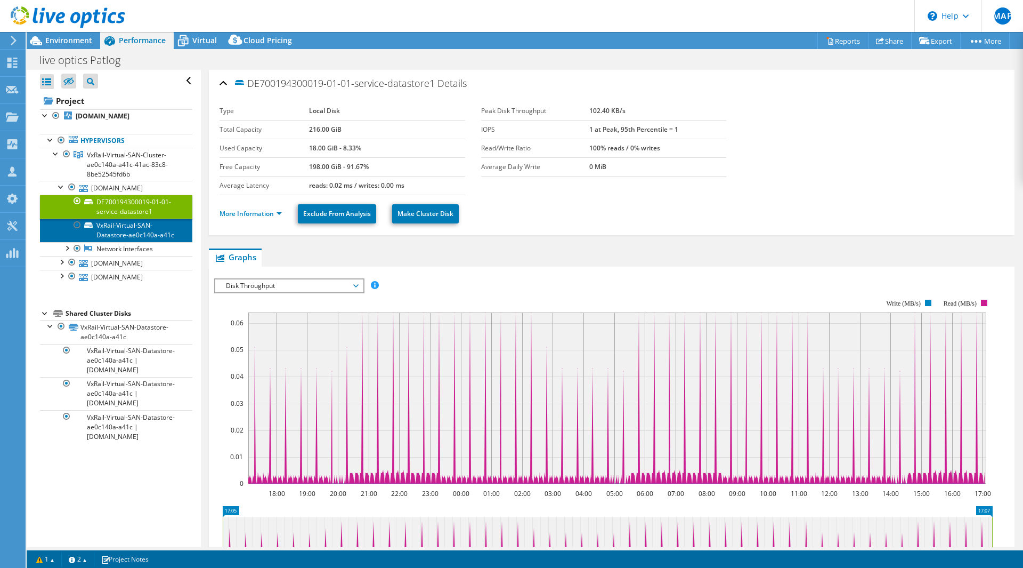
click at [128, 238] on link "VxRail-Virtual-SAN-Datastore-ae0c140a-a41c" at bounding box center [116, 230] width 152 height 23
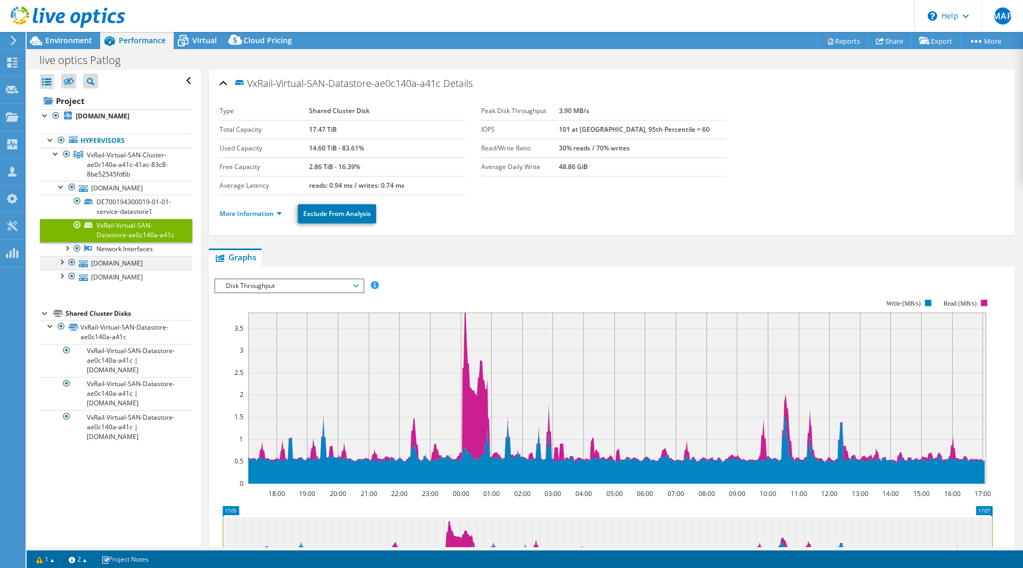
click at [61, 266] on div at bounding box center [61, 261] width 11 height 11
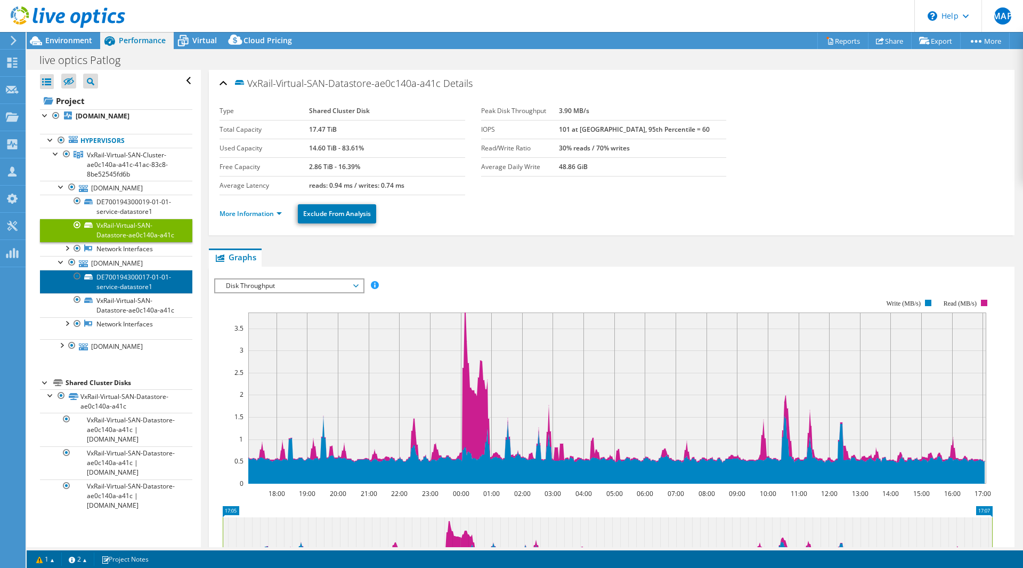
click at [118, 285] on link "DE700194300017-01-01-service-datastore1" at bounding box center [116, 281] width 152 height 23
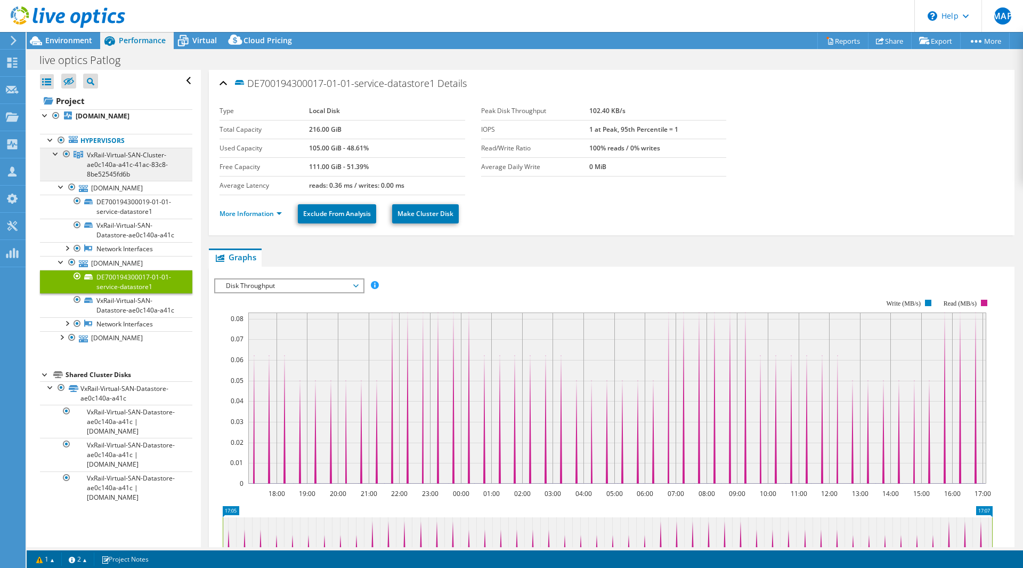
drag, startPoint x: 119, startPoint y: 162, endPoint x: 114, endPoint y: 154, distance: 9.3
click at [114, 154] on span "VxRail-Virtual-SAN-Cluster-ae0c140a-a41c-41ac-83c8-8be52545fd6b" at bounding box center [127, 164] width 81 height 28
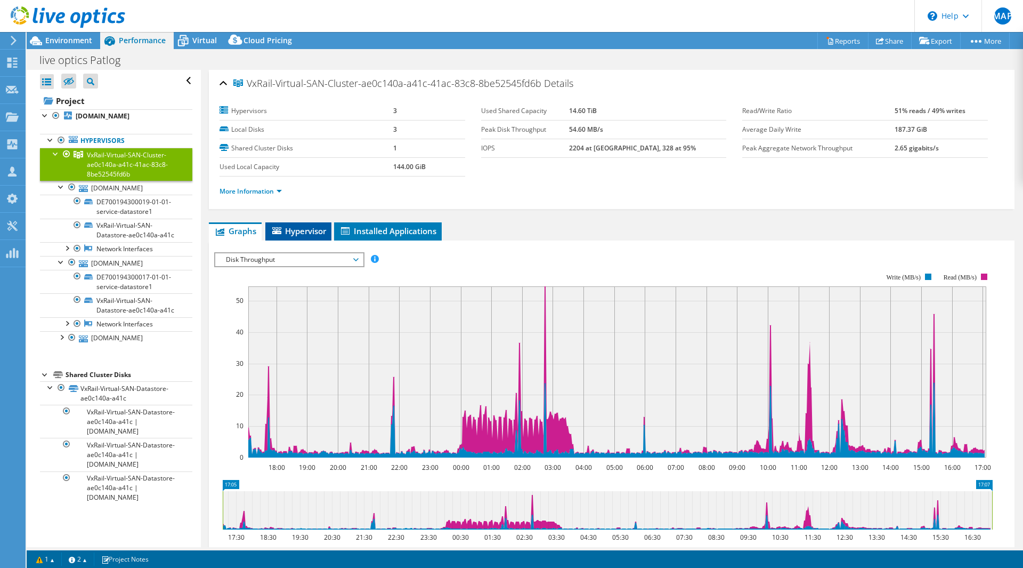
click at [300, 222] on li "Hypervisor" at bounding box center [298, 231] width 66 height 18
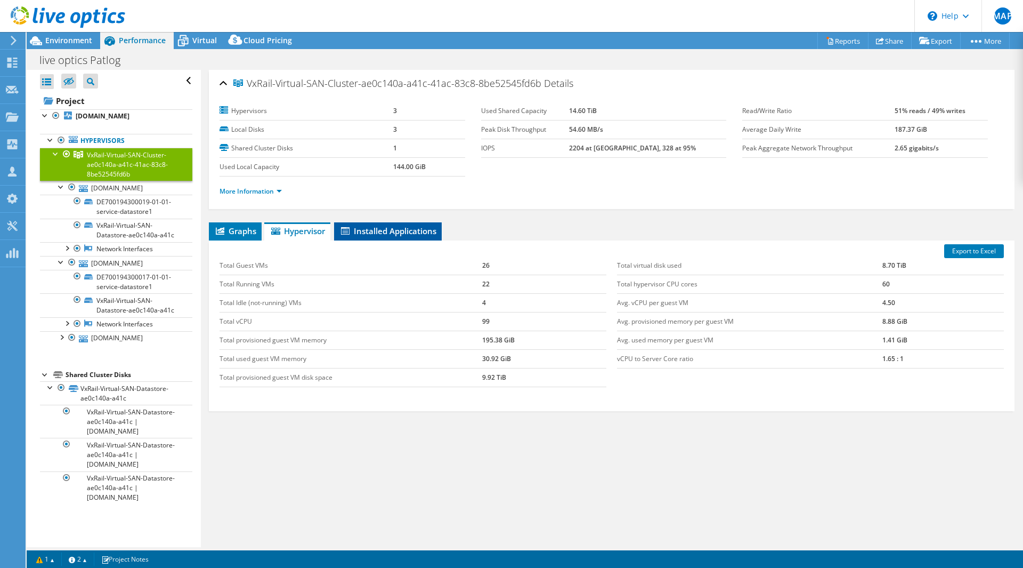
click at [367, 227] on span "Installed Applications" at bounding box center [387, 230] width 97 height 11
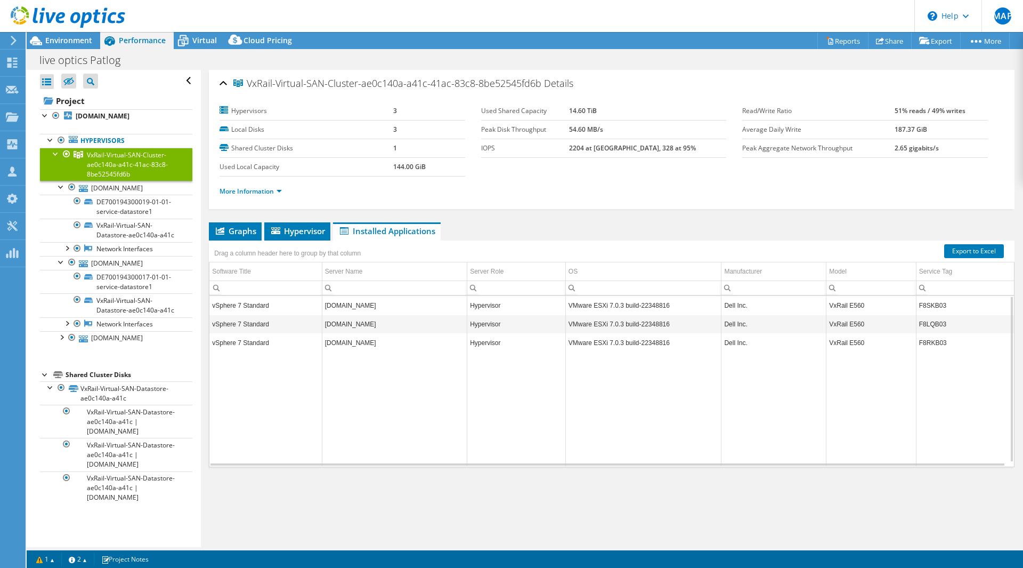
click at [919, 303] on td "F8SKB03" at bounding box center [965, 305] width 98 height 19
copy td "F8SKB03"
click at [293, 241] on div "Drag a column header here to group by that column" at bounding box center [287, 251] width 157 height 23
click at [287, 233] on span "Hypervisor" at bounding box center [297, 230] width 55 height 11
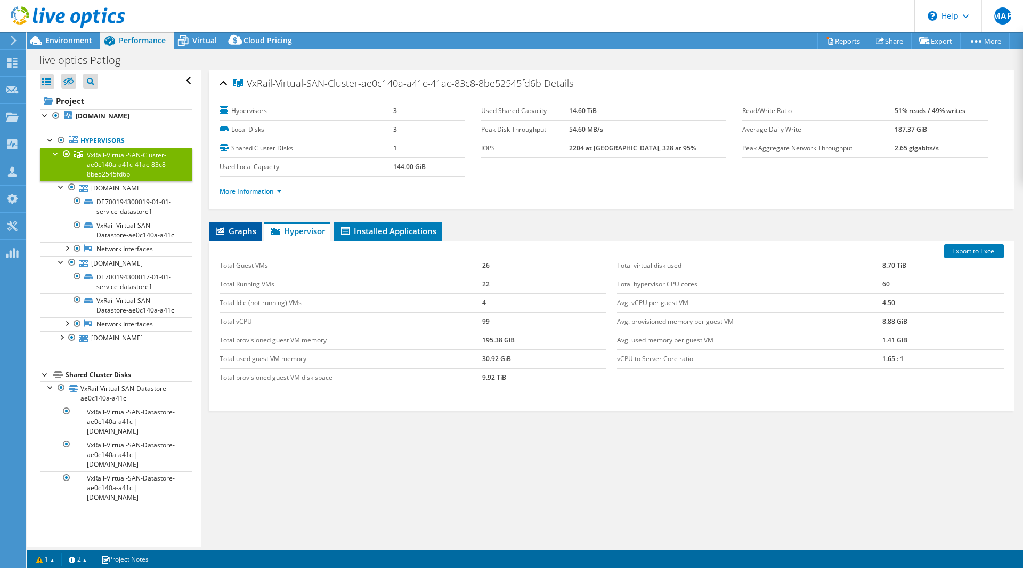
click at [246, 229] on span "Graphs" at bounding box center [235, 230] width 42 height 11
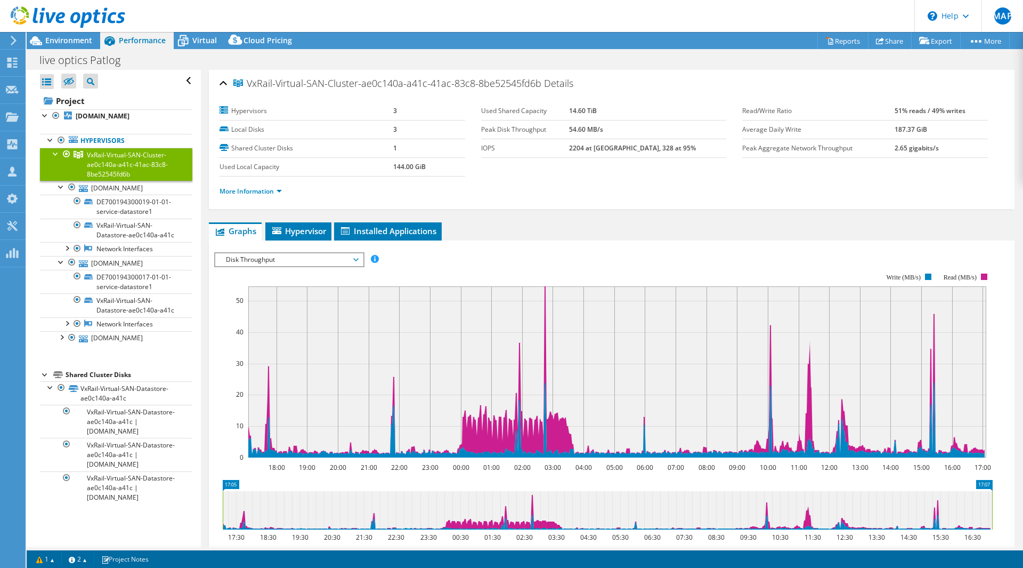
scroll to position [185, 0]
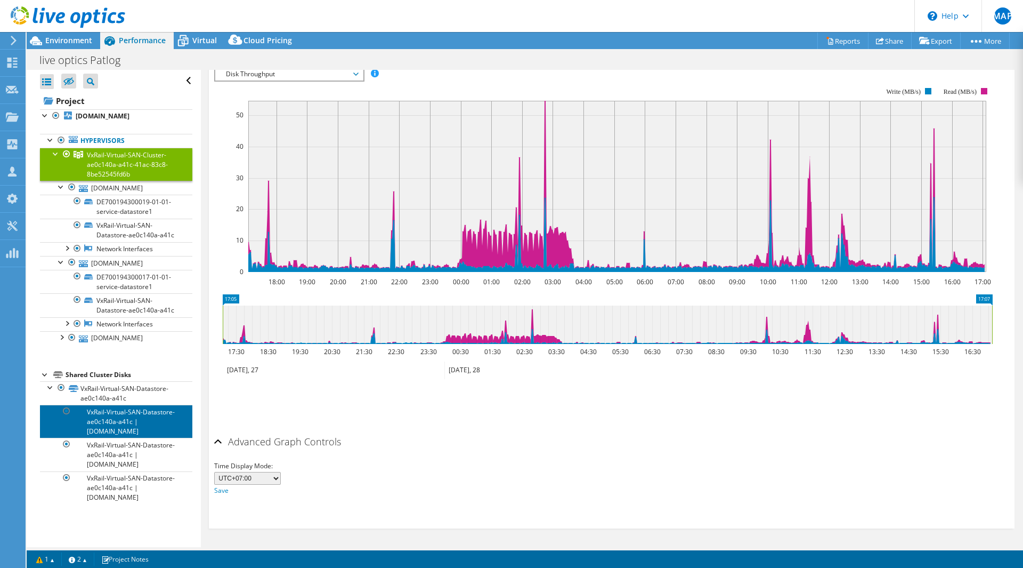
click at [102, 438] on link "VxRail-Virtual-SAN-Datastore-ae0c140a-a41c | [DOMAIN_NAME]" at bounding box center [116, 421] width 152 height 33
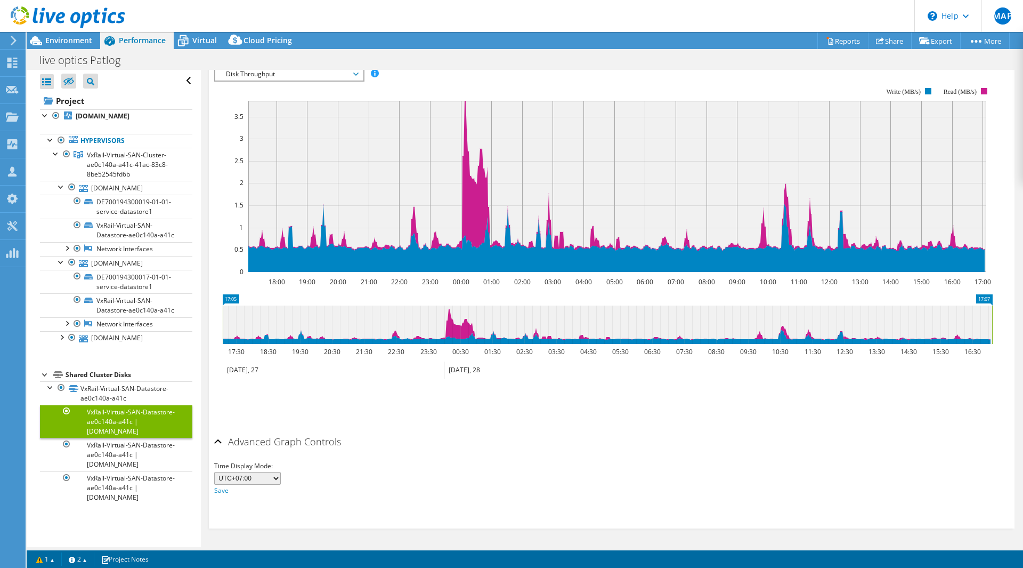
scroll to position [0, 0]
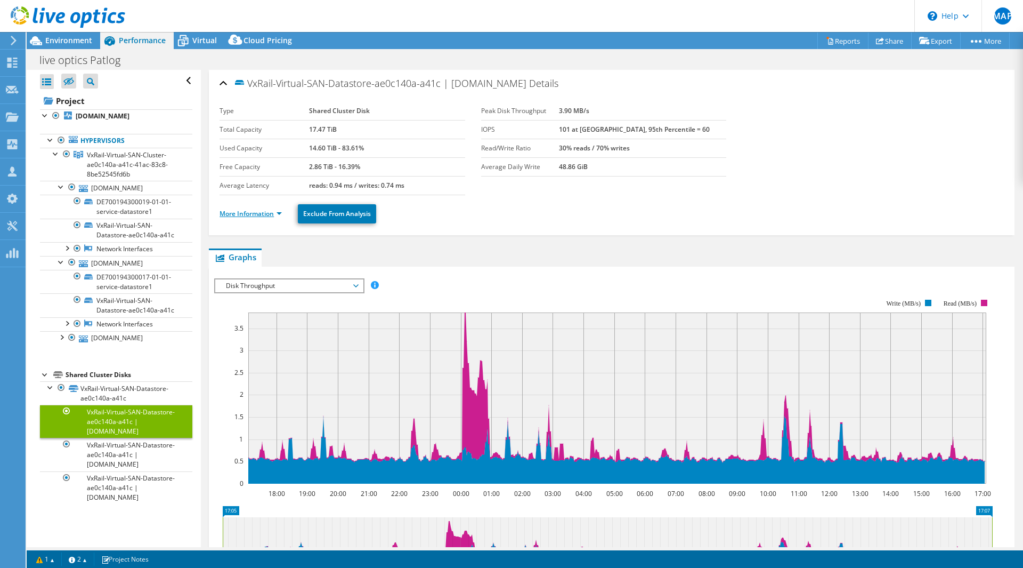
click at [253, 214] on link "More Information" at bounding box center [251, 213] width 62 height 9
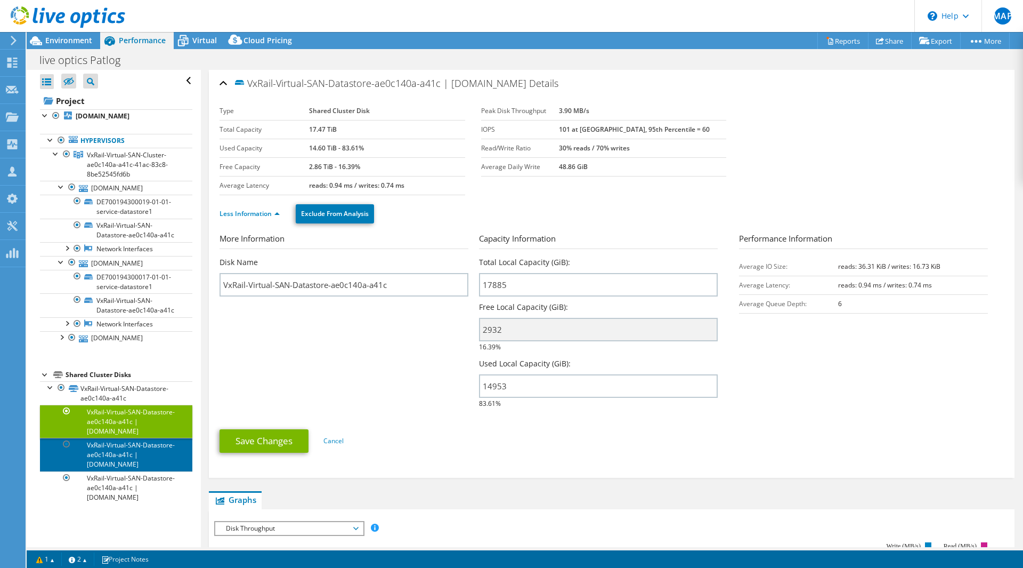
click at [116, 471] on link "VxRail-Virtual-SAN-Datastore-ae0c140a-a41c | [DOMAIN_NAME]" at bounding box center [116, 454] width 152 height 33
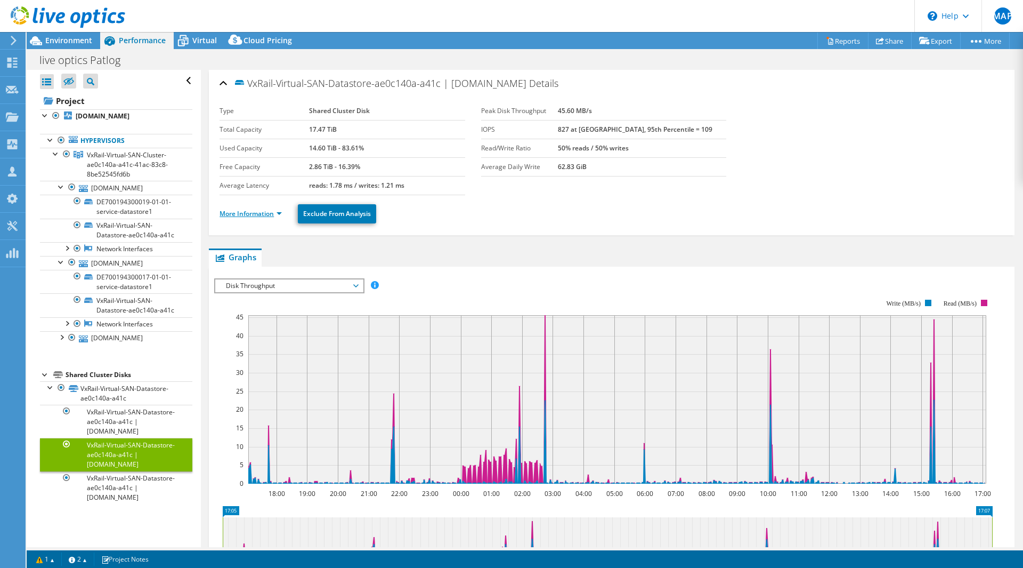
click at [255, 214] on link "More Information" at bounding box center [251, 213] width 62 height 9
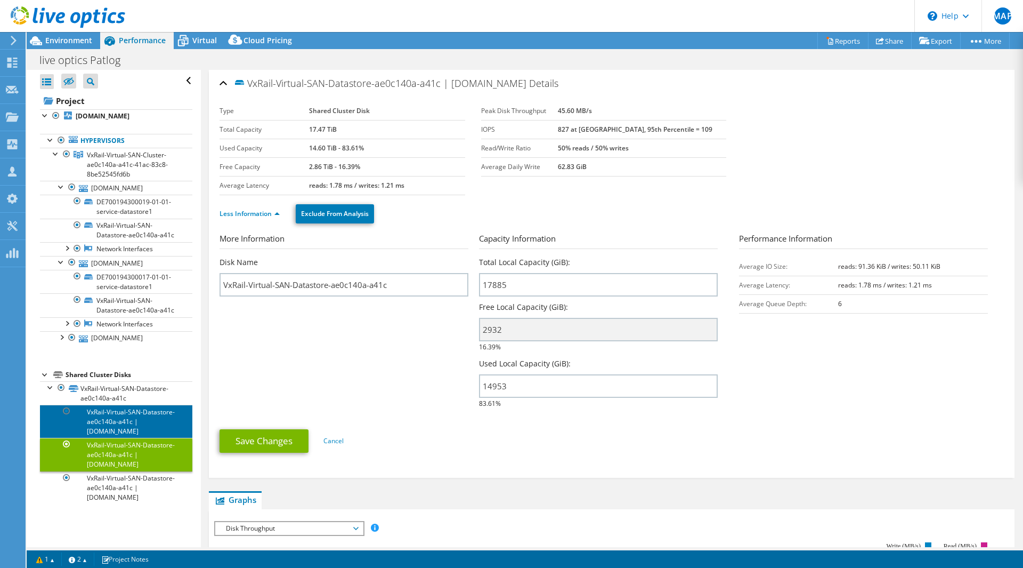
click at [140, 438] on link "VxRail-Virtual-SAN-Datastore-ae0c140a-a41c | [DOMAIN_NAME]" at bounding box center [116, 421] width 152 height 33
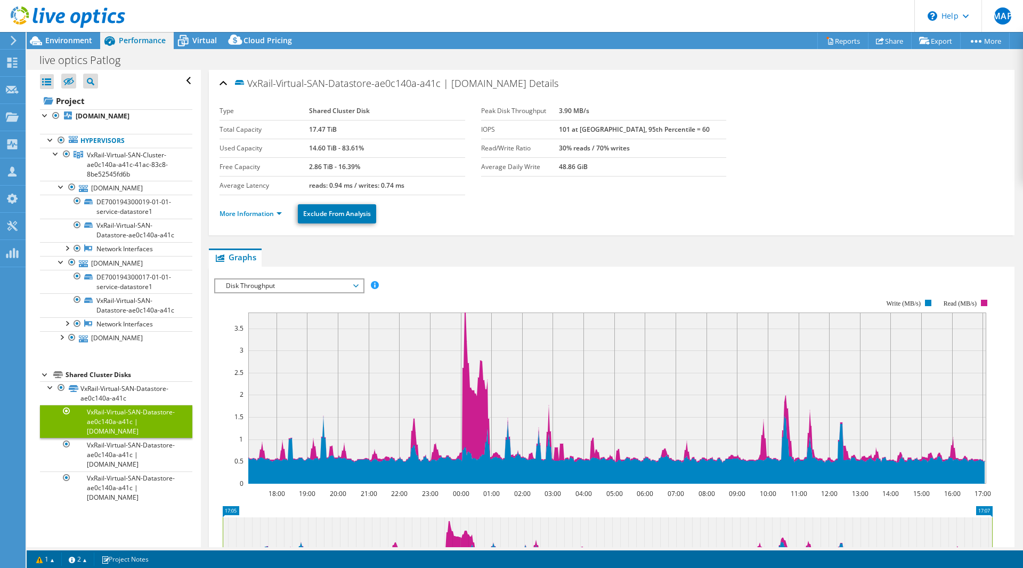
click at [888, 29] on header "MAP Channel Partner [PERSON_NAME] [PERSON_NAME][EMAIL_ADDRESS][DOMAIN_NAME] MIT…" at bounding box center [511, 16] width 1023 height 32
click at [886, 41] on link "Share" at bounding box center [890, 41] width 44 height 17
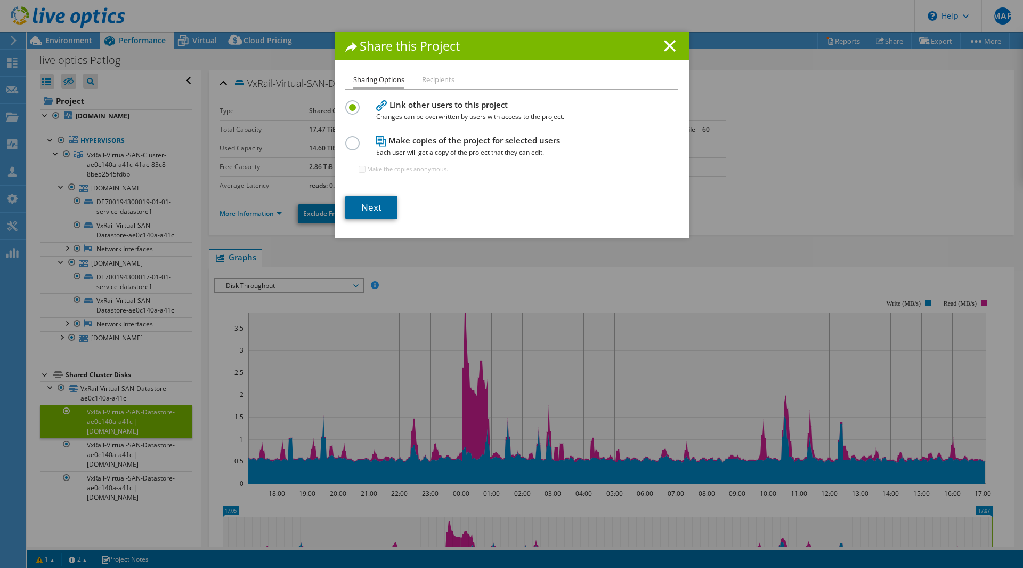
click at [358, 202] on link "Next" at bounding box center [371, 207] width 52 height 23
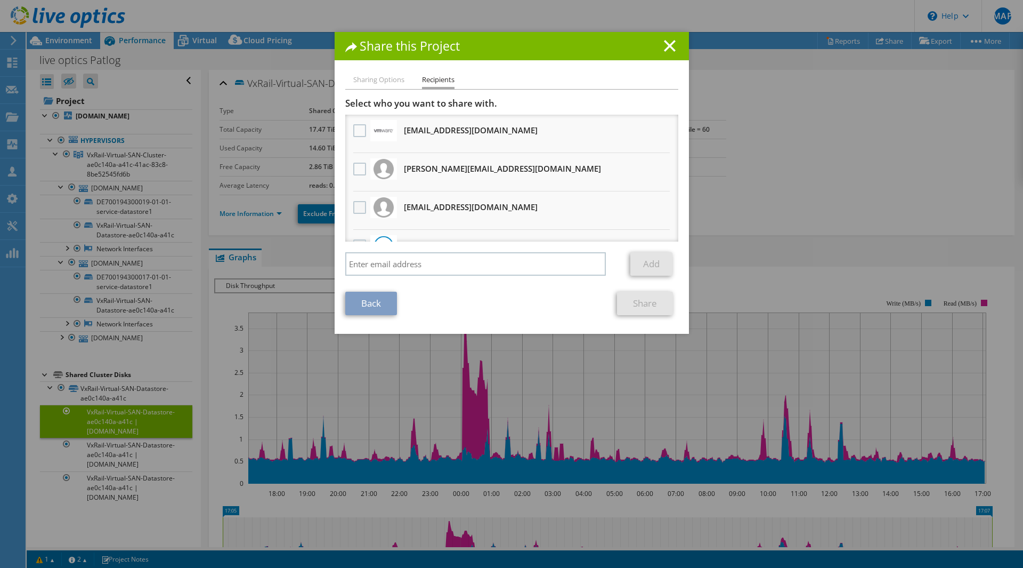
click at [355, 207] on label at bounding box center [360, 207] width 15 height 13
click at [0, 0] on input "checkbox" at bounding box center [0, 0] width 0 height 0
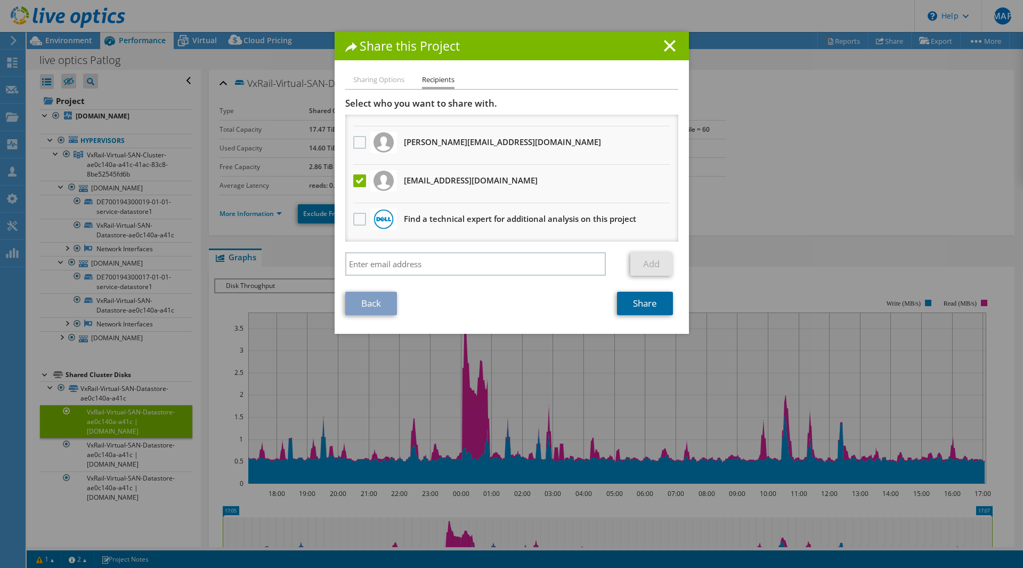
click at [640, 311] on link "Share" at bounding box center [645, 303] width 56 height 23
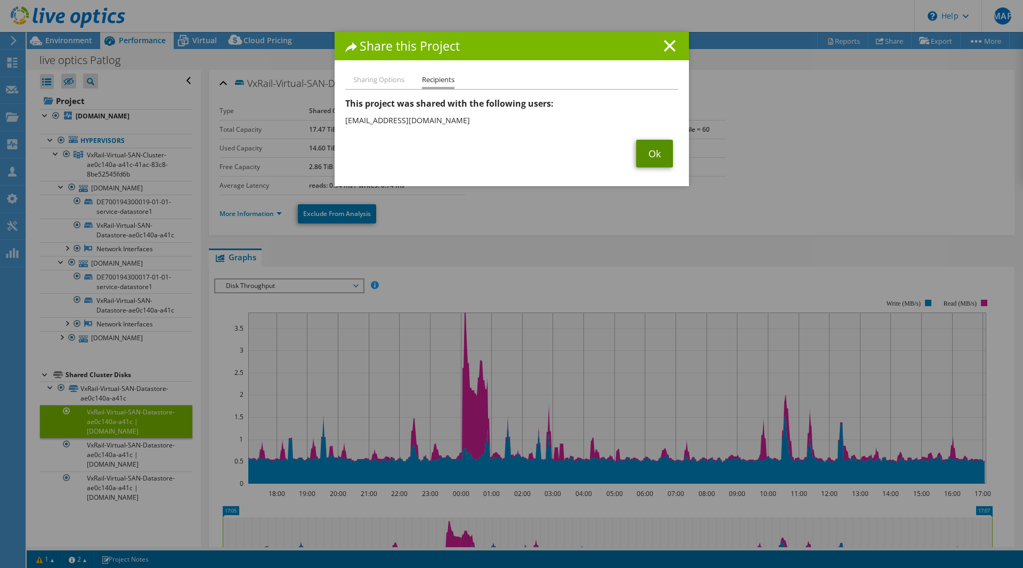
click at [645, 158] on link "Ok" at bounding box center [654, 154] width 37 height 28
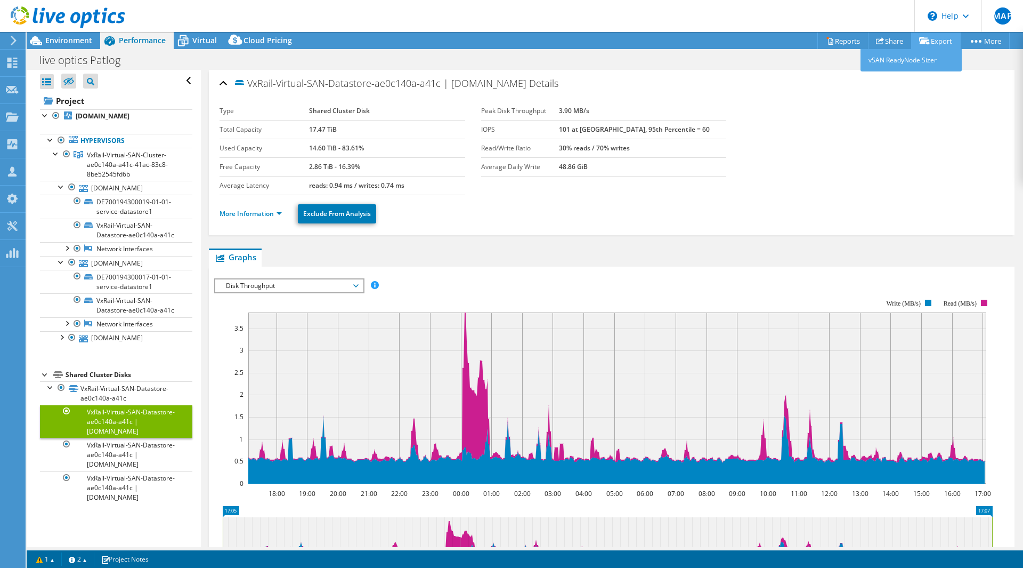
click at [939, 37] on link "Export" at bounding box center [936, 41] width 50 height 17
click at [917, 62] on link "vSAN ReadyNode Sizer" at bounding box center [911, 60] width 101 height 22
